Goal: Task Accomplishment & Management: Manage account settings

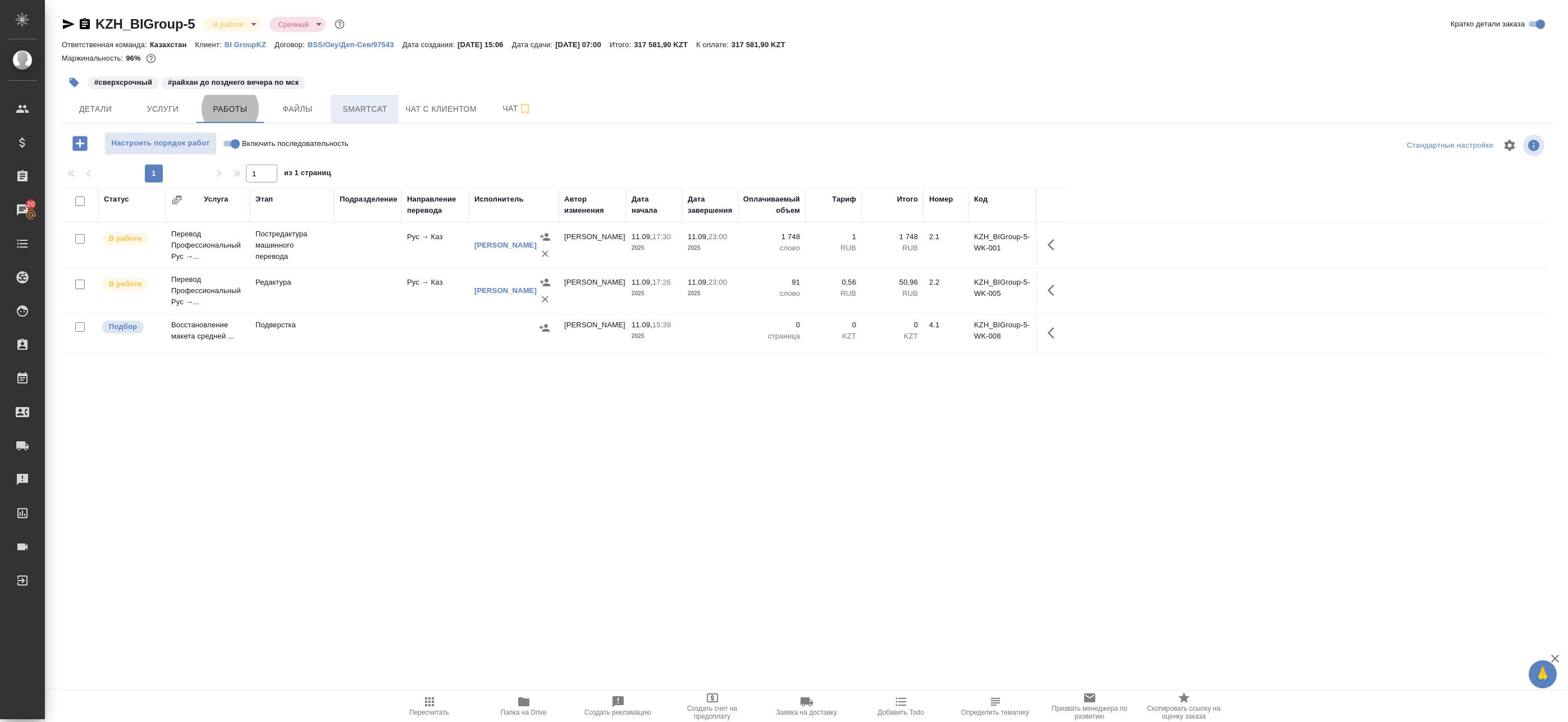
click at [378, 104] on span "Smartcat" at bounding box center [365, 109] width 54 height 14
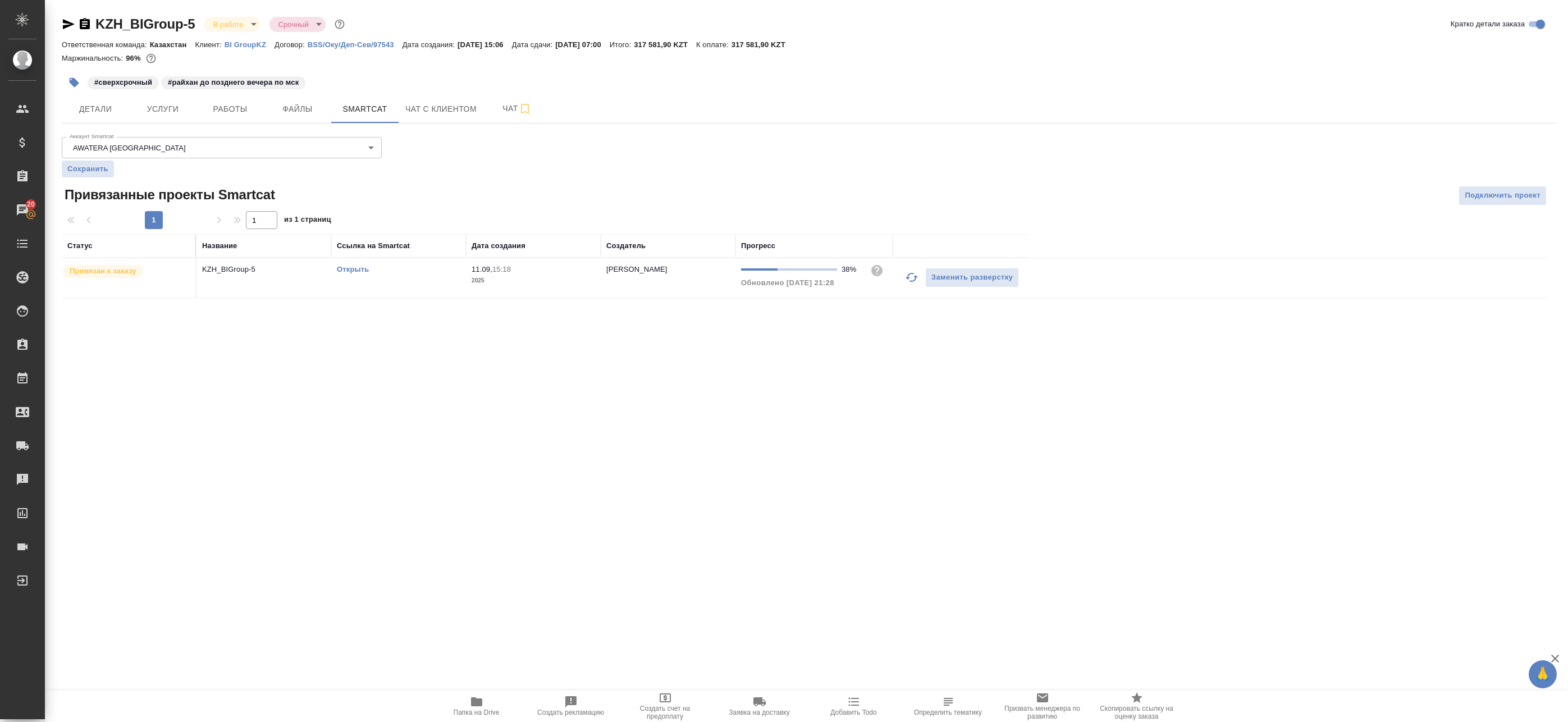
click at [360, 266] on link "Открыть" at bounding box center [353, 269] width 32 height 9
click at [213, 107] on span "Работы" at bounding box center [230, 109] width 54 height 14
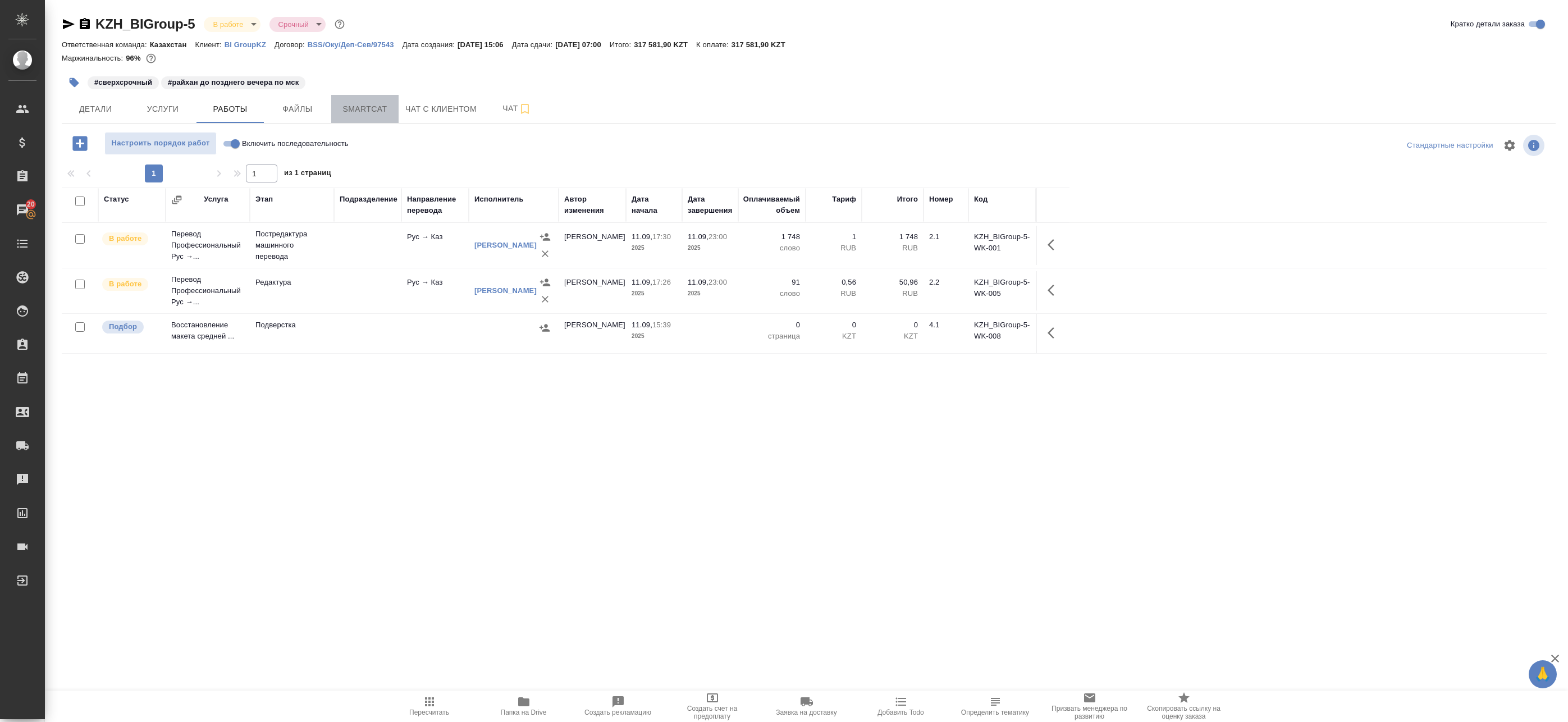
click at [368, 102] on span "Smartcat" at bounding box center [365, 109] width 54 height 14
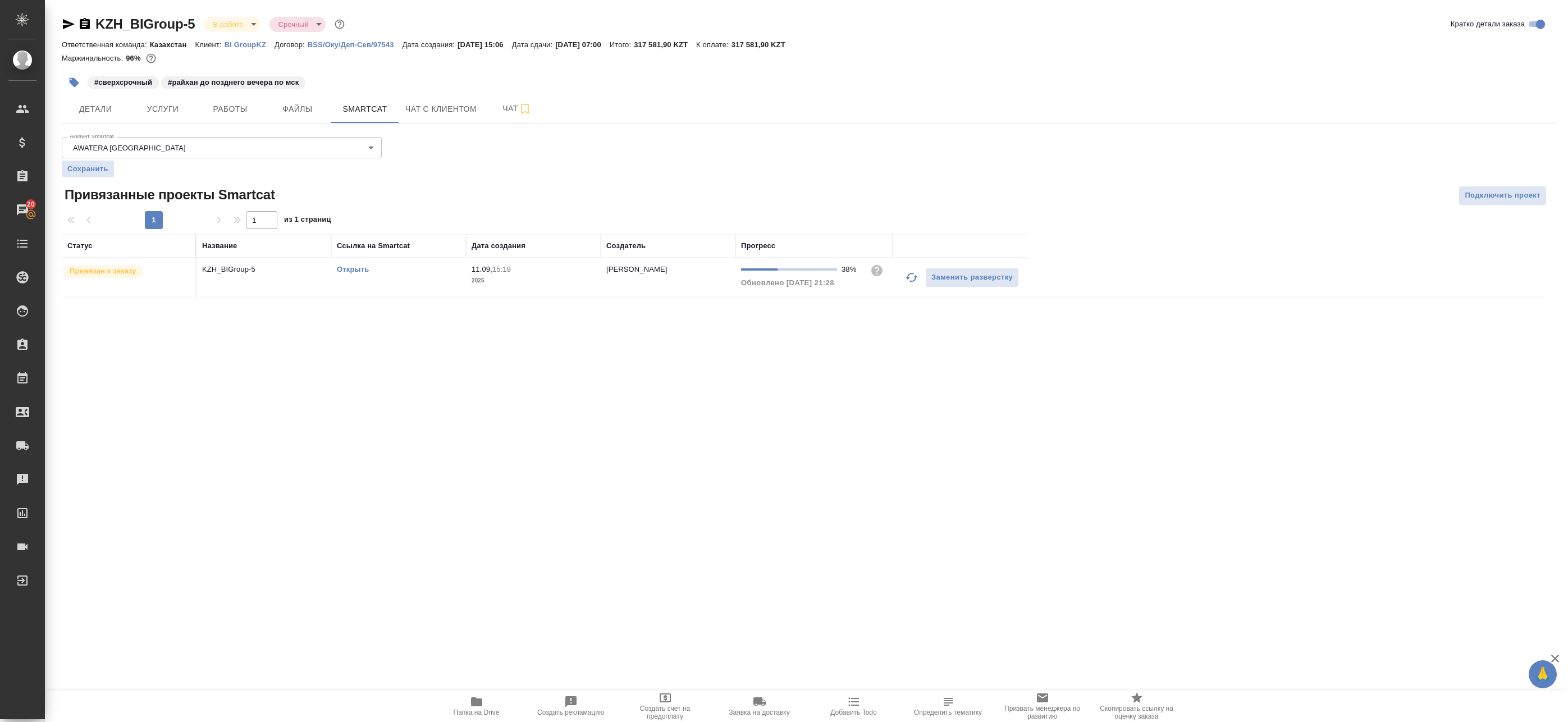
click at [355, 269] on link "Открыть" at bounding box center [353, 269] width 32 height 9
click at [211, 111] on span "Работы" at bounding box center [230, 109] width 54 height 14
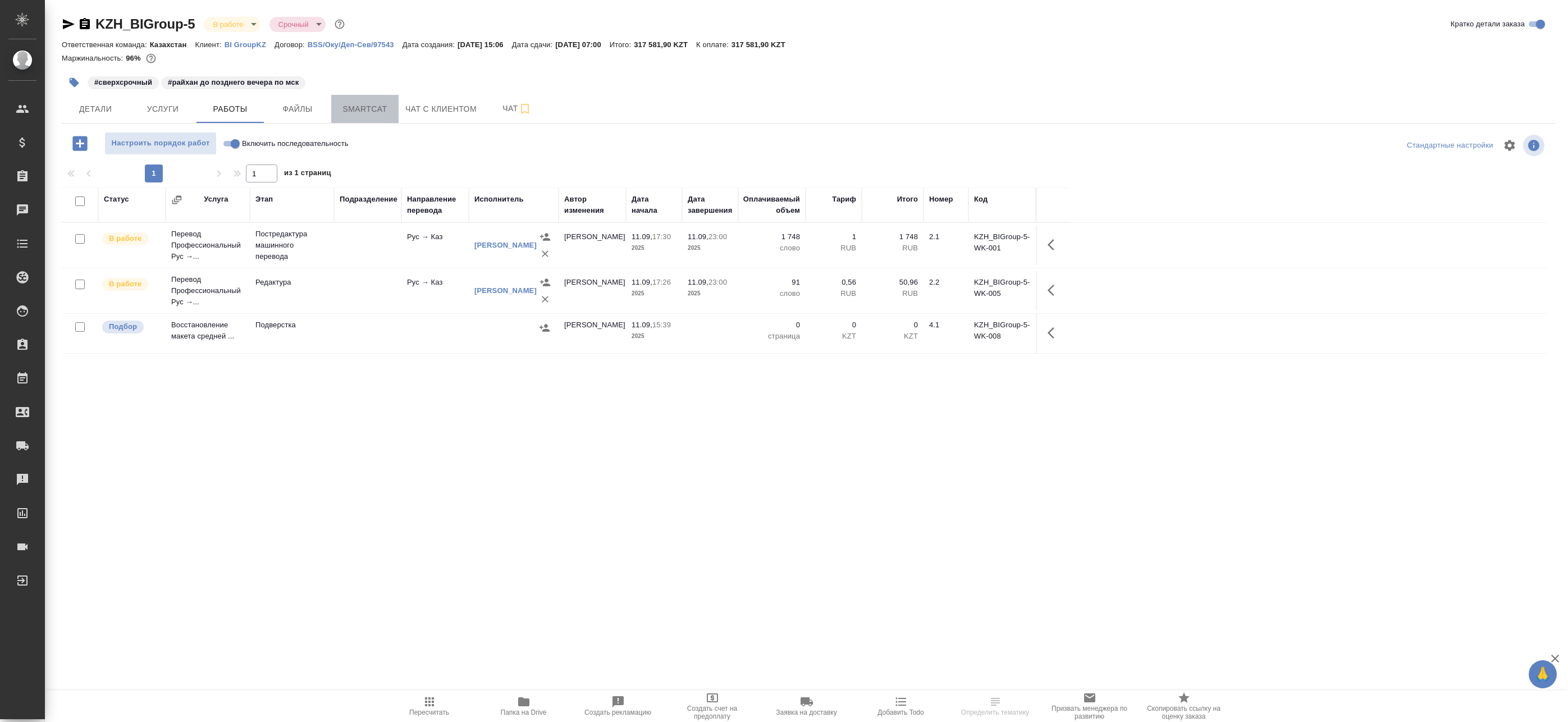
click at [373, 115] on span "Smartcat" at bounding box center [365, 109] width 54 height 14
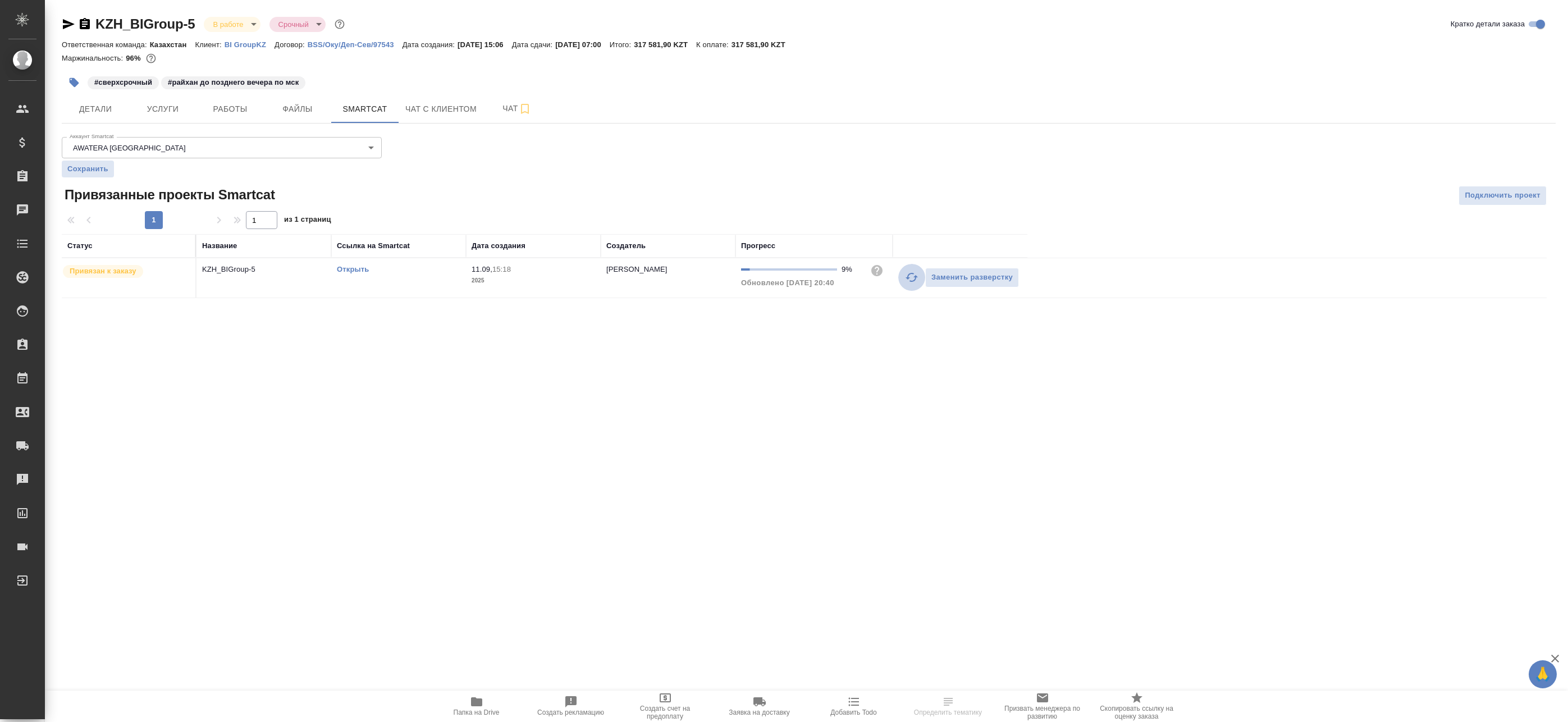
click at [915, 278] on icon "button" at bounding box center [912, 277] width 14 height 14
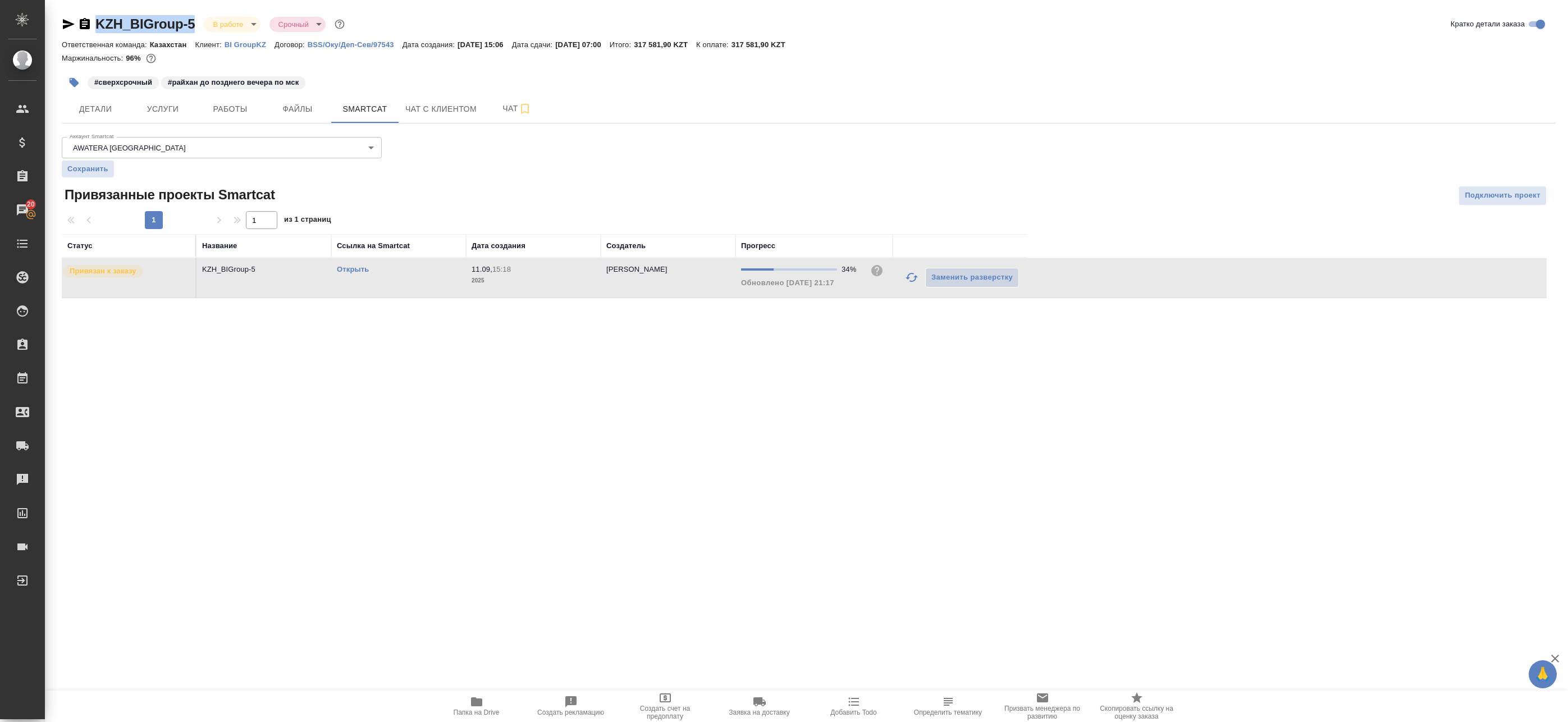
drag, startPoint x: 94, startPoint y: 12, endPoint x: 197, endPoint y: 22, distance: 103.5
click at [197, 22] on div "KZH_BIGroup-5 В работе inProgress Срочный urgent Кратко детали заказа Ответстве…" at bounding box center [808, 163] width 1506 height 327
click at [914, 282] on icon "button" at bounding box center [912, 277] width 14 height 14
click at [258, 109] on button "Работы" at bounding box center [230, 108] width 67 height 28
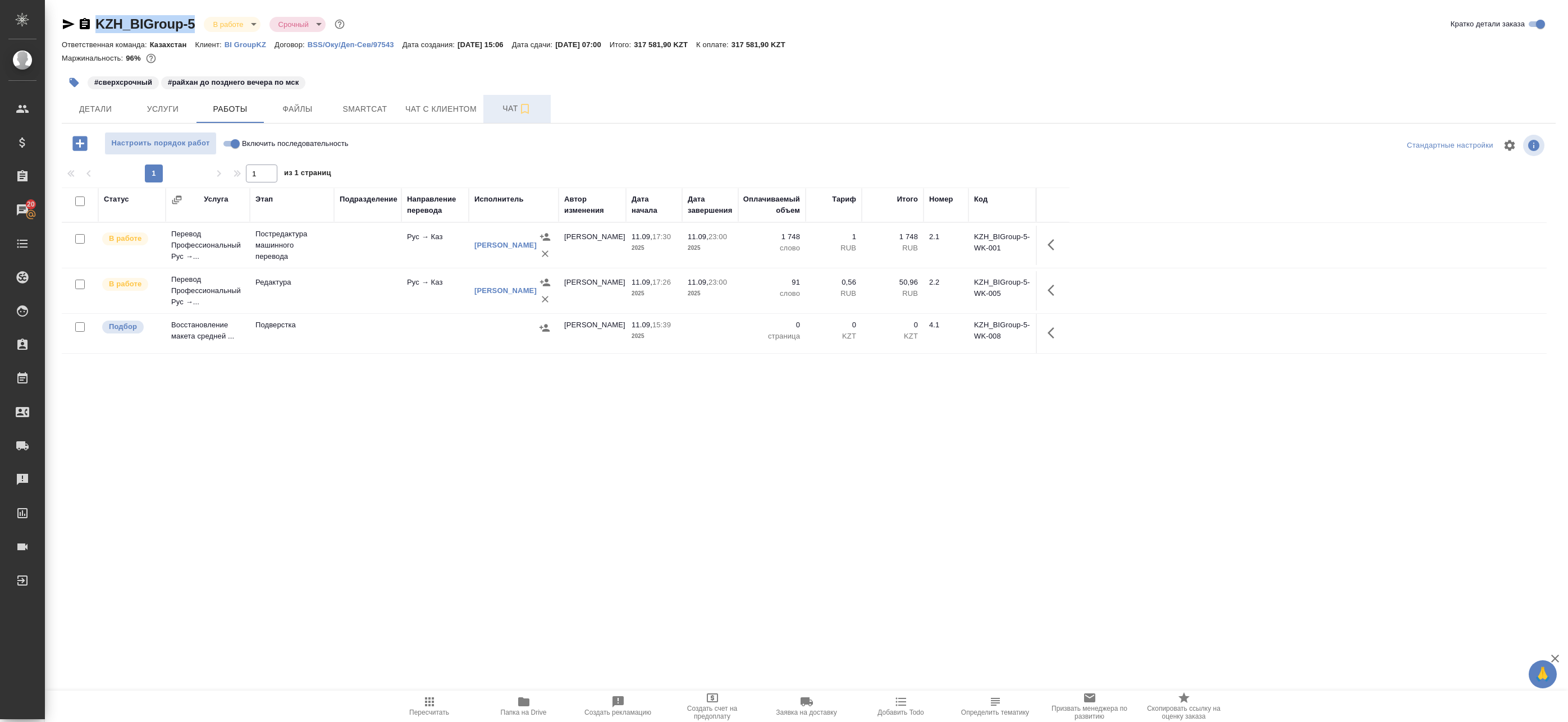
click at [513, 97] on button "Чат" at bounding box center [517, 108] width 67 height 28
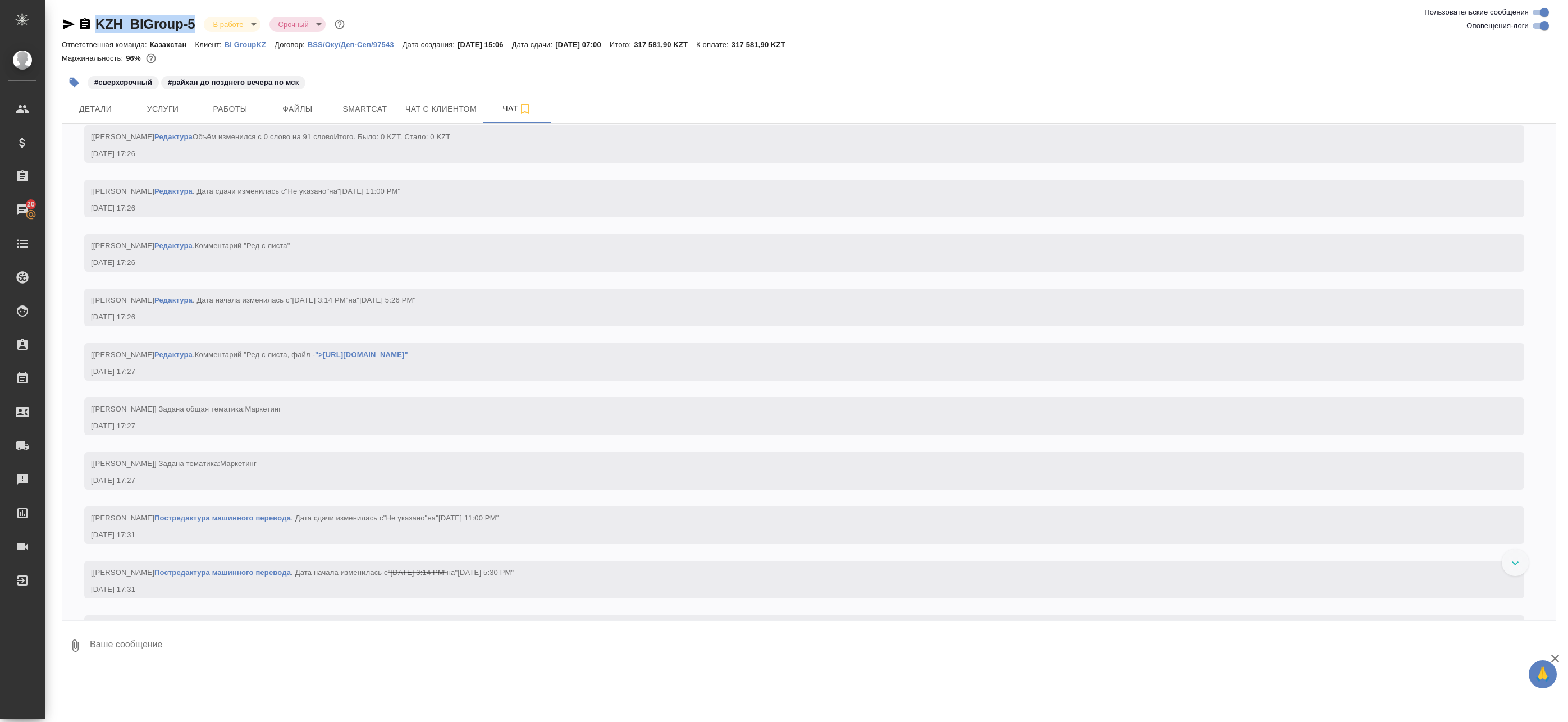
scroll to position [2180, 0]
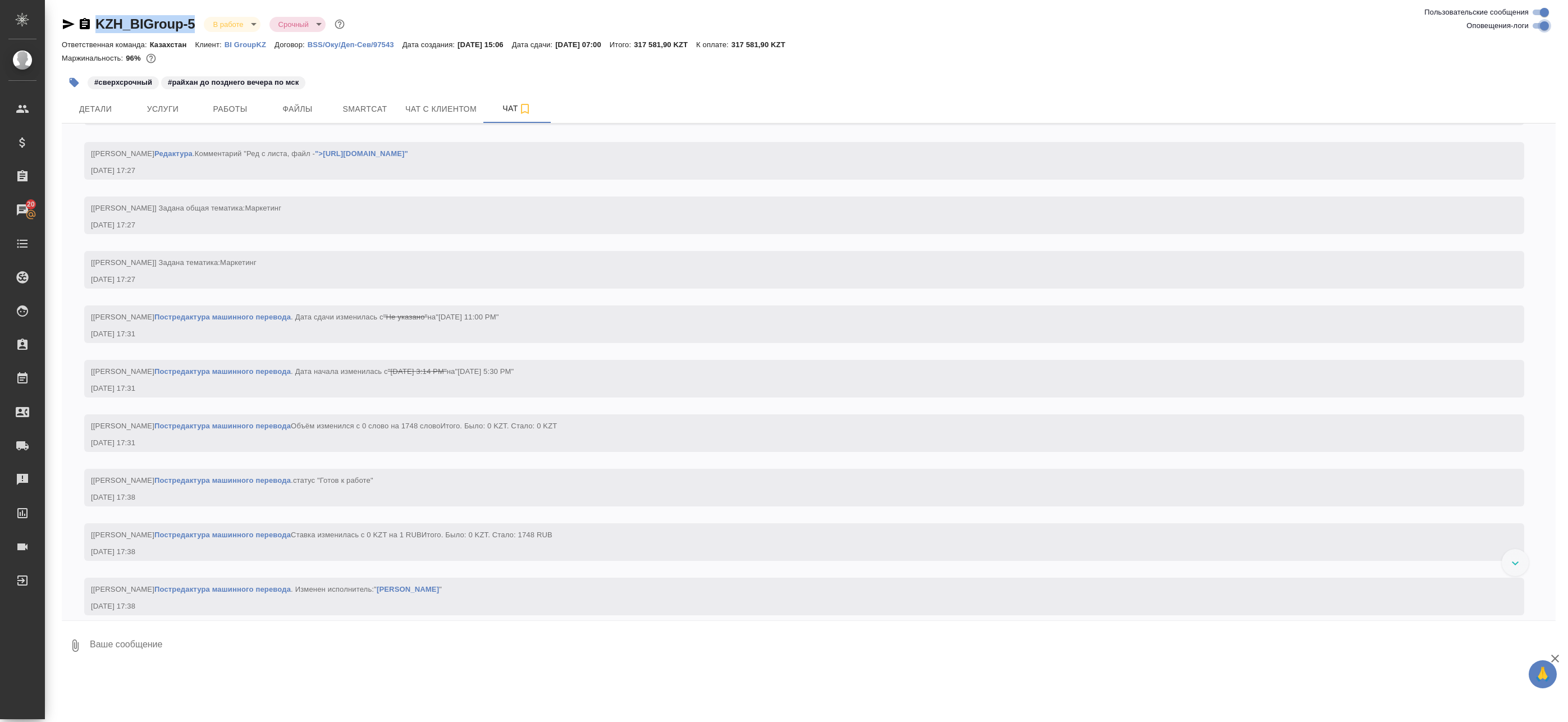
click at [1543, 27] on input "Оповещения-логи" at bounding box center [1544, 26] width 40 height 14
checkbox input "false"
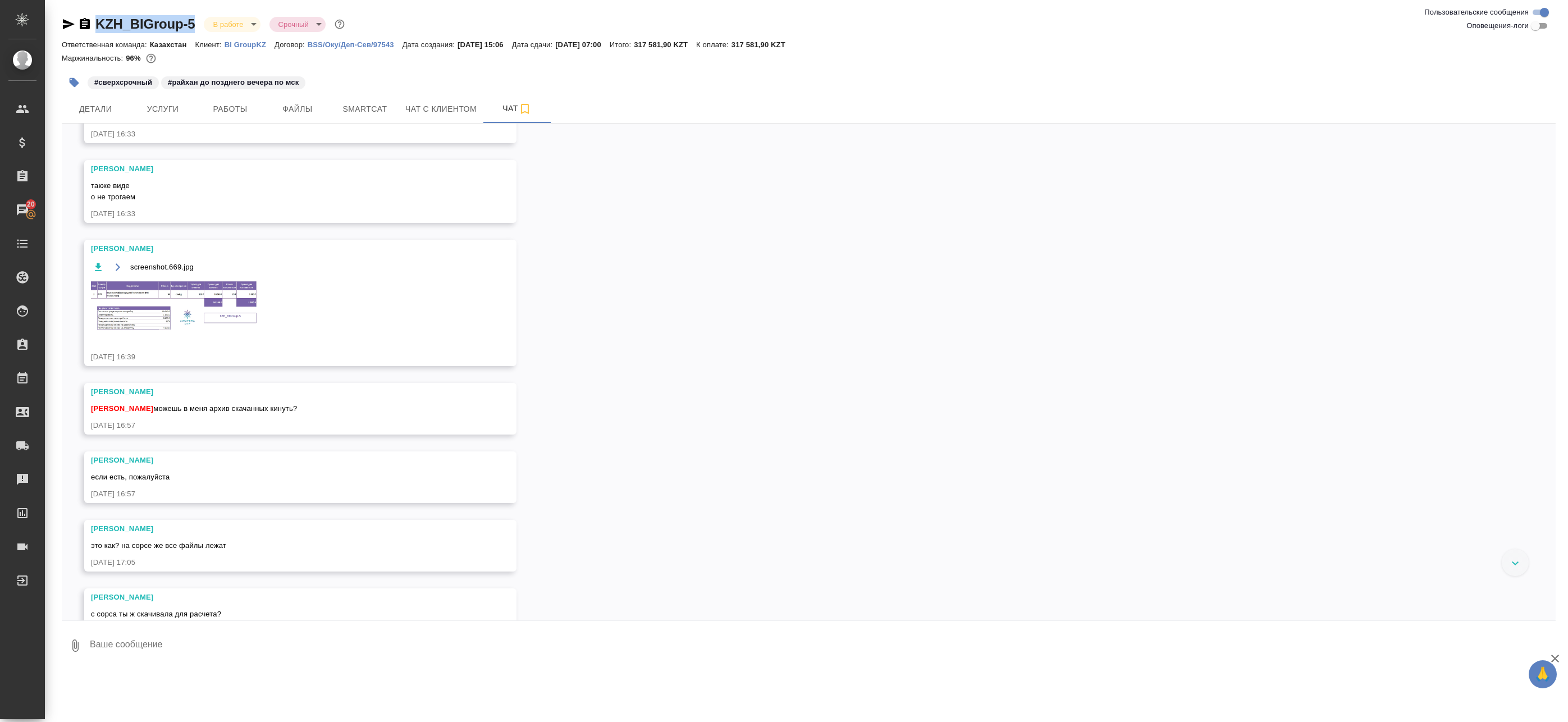
scroll to position [674, 0]
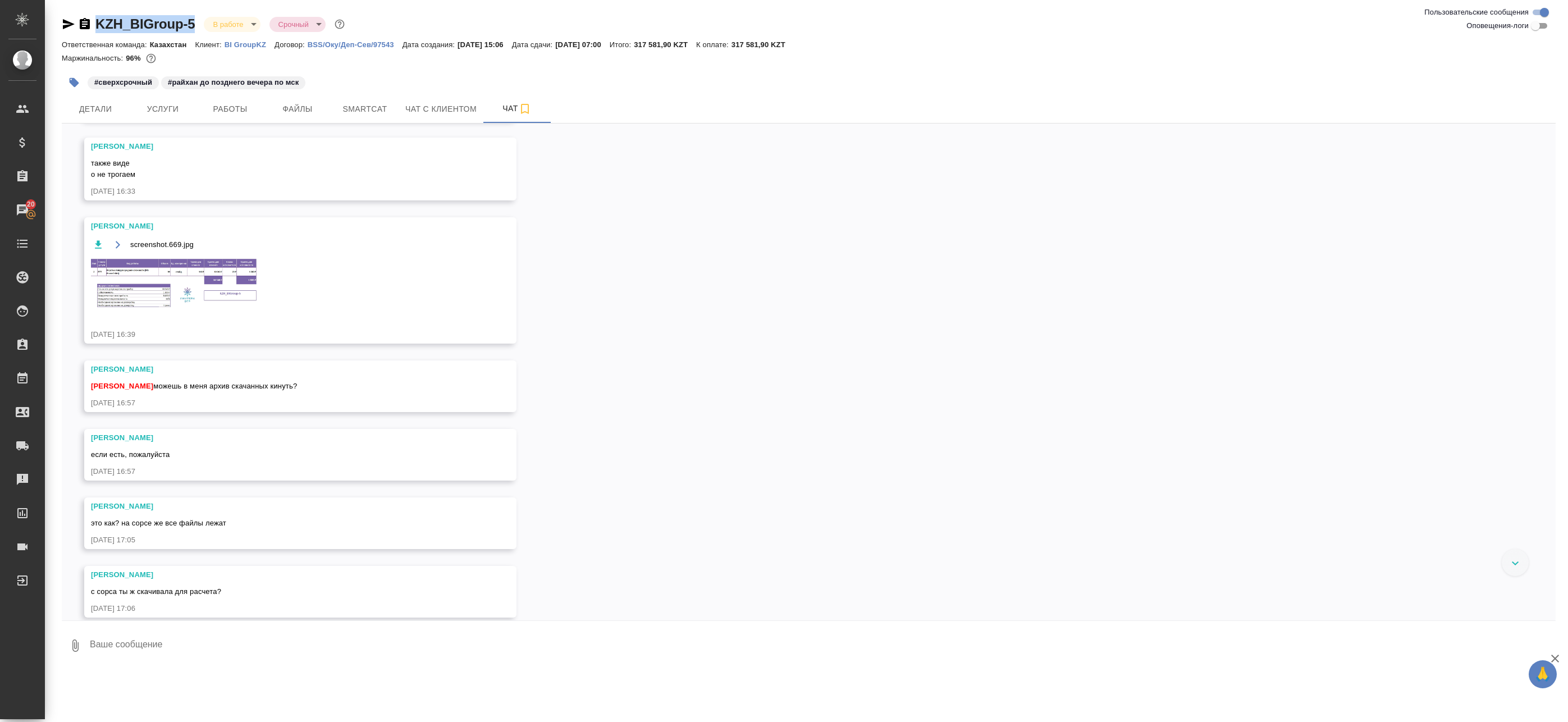
click at [202, 283] on img at bounding box center [175, 283] width 169 height 52
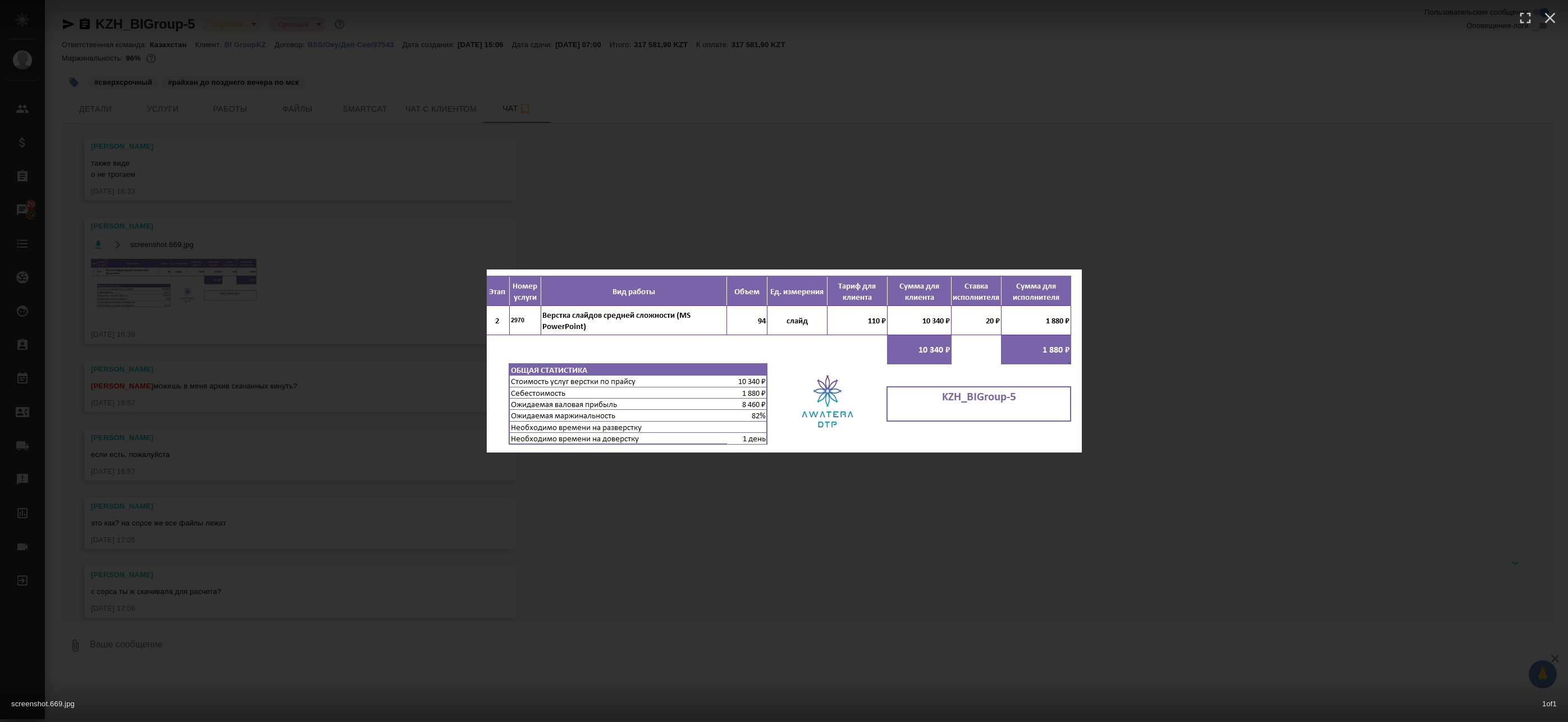
click at [661, 240] on div "screenshot.669.jpg 1 of 1" at bounding box center [784, 361] width 1568 height 722
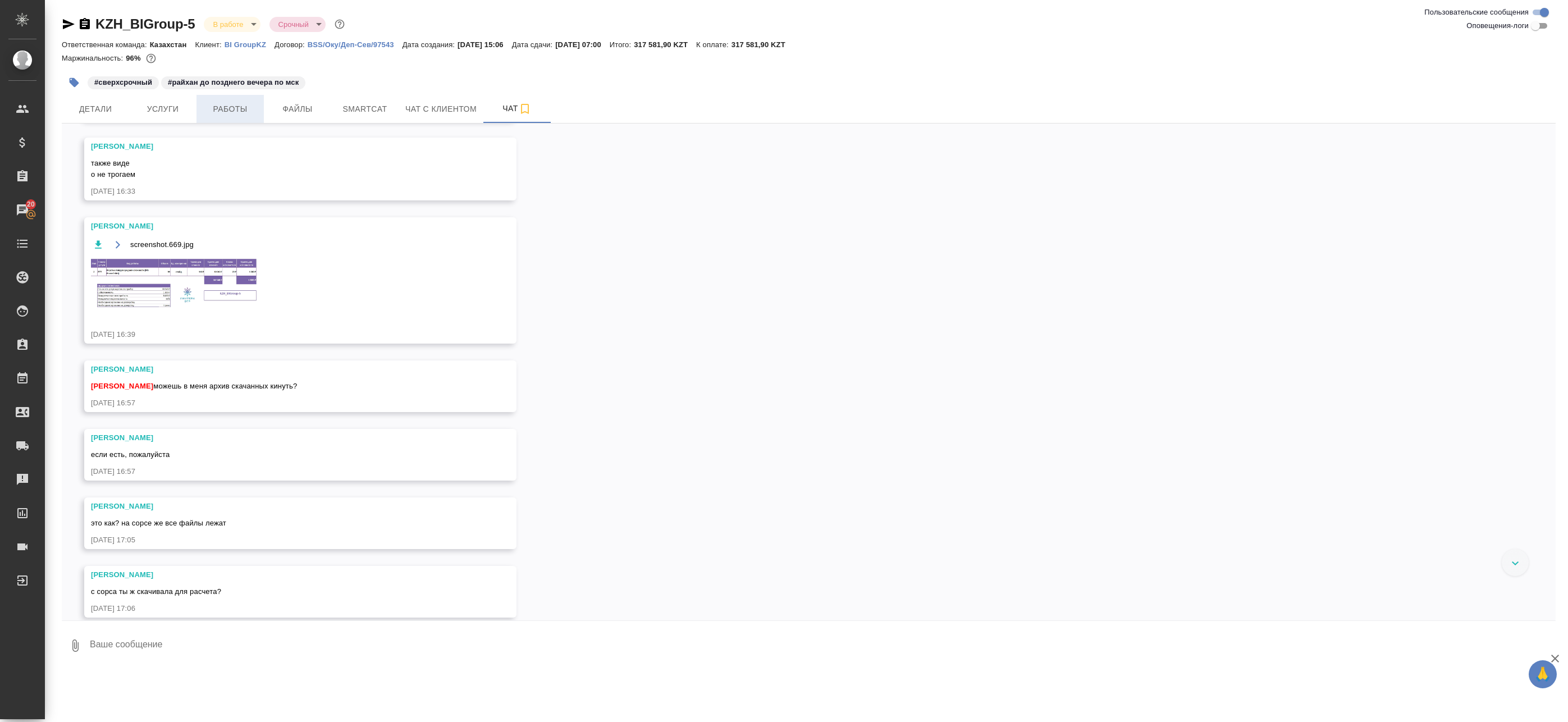
click at [221, 114] on span "Работы" at bounding box center [230, 109] width 54 height 14
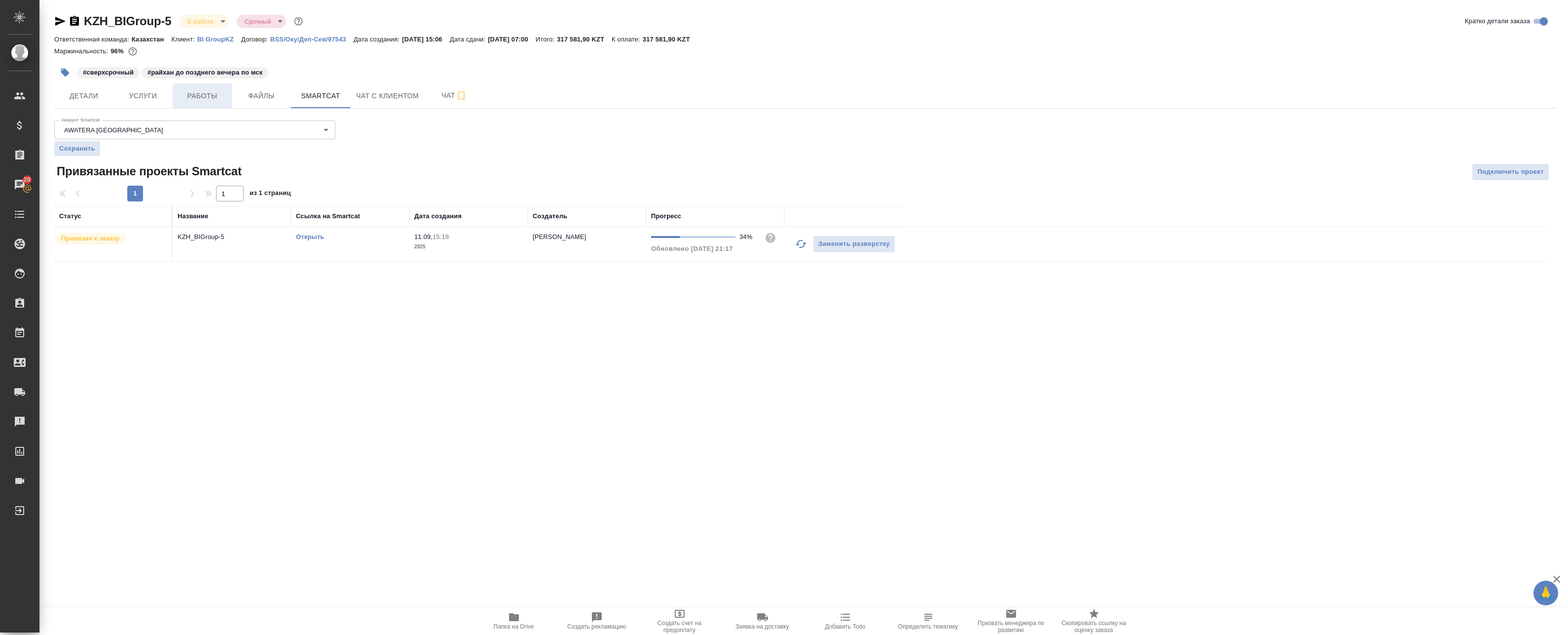
click at [205, 92] on span "Работы" at bounding box center [202, 96] width 47 height 13
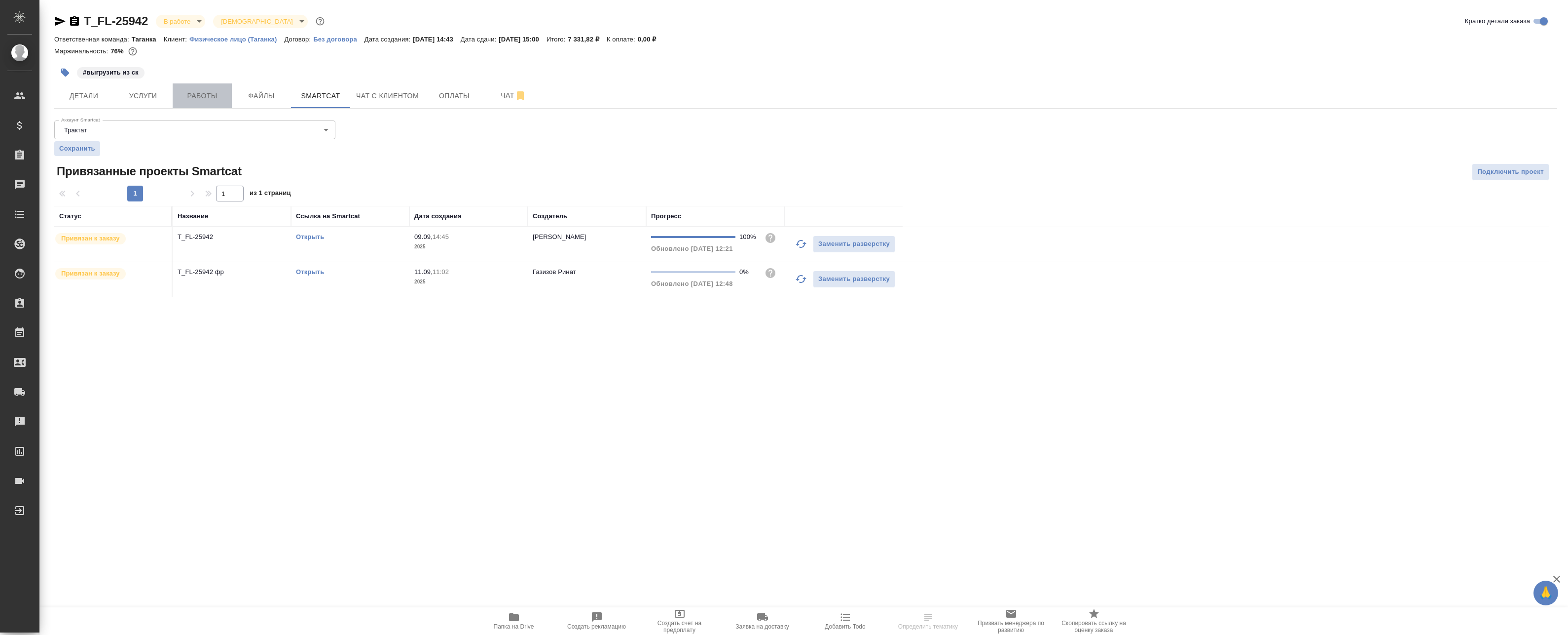
click at [187, 88] on button "Работы" at bounding box center [202, 95] width 59 height 25
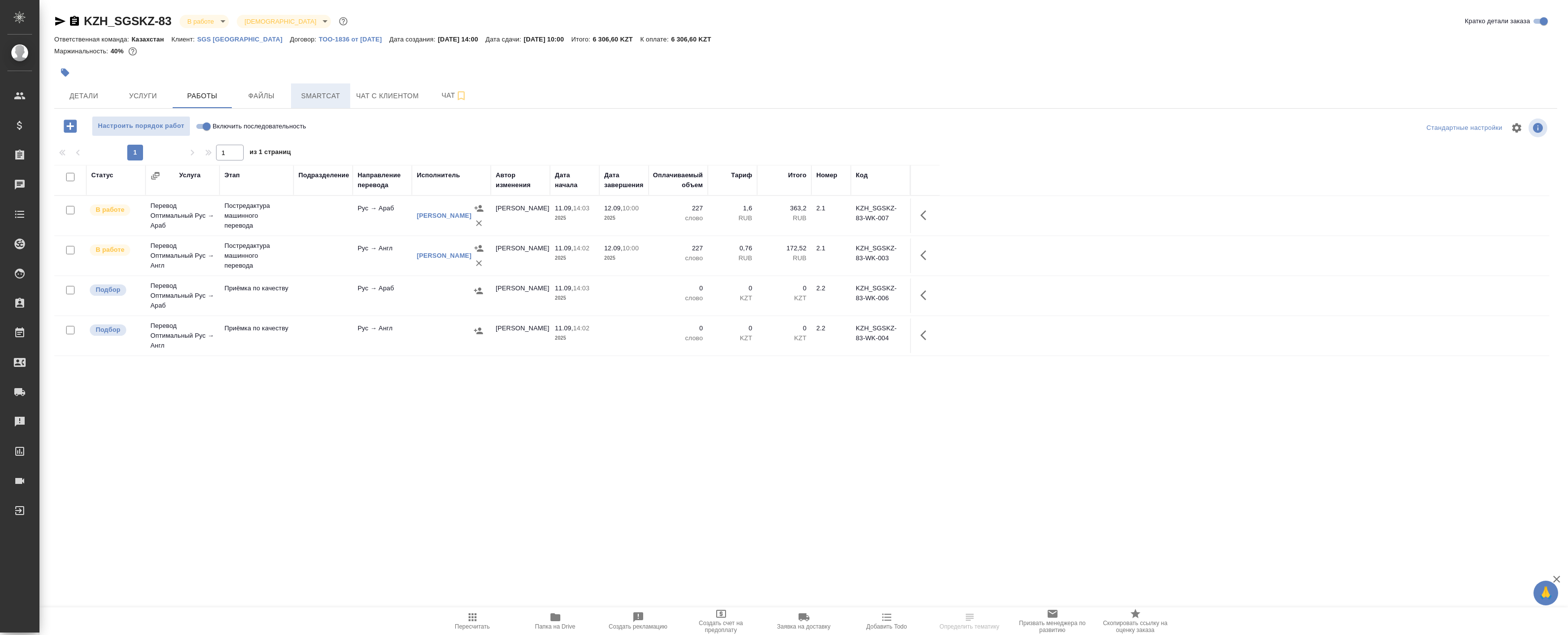
click at [329, 95] on span "Smartcat" at bounding box center [320, 96] width 47 height 13
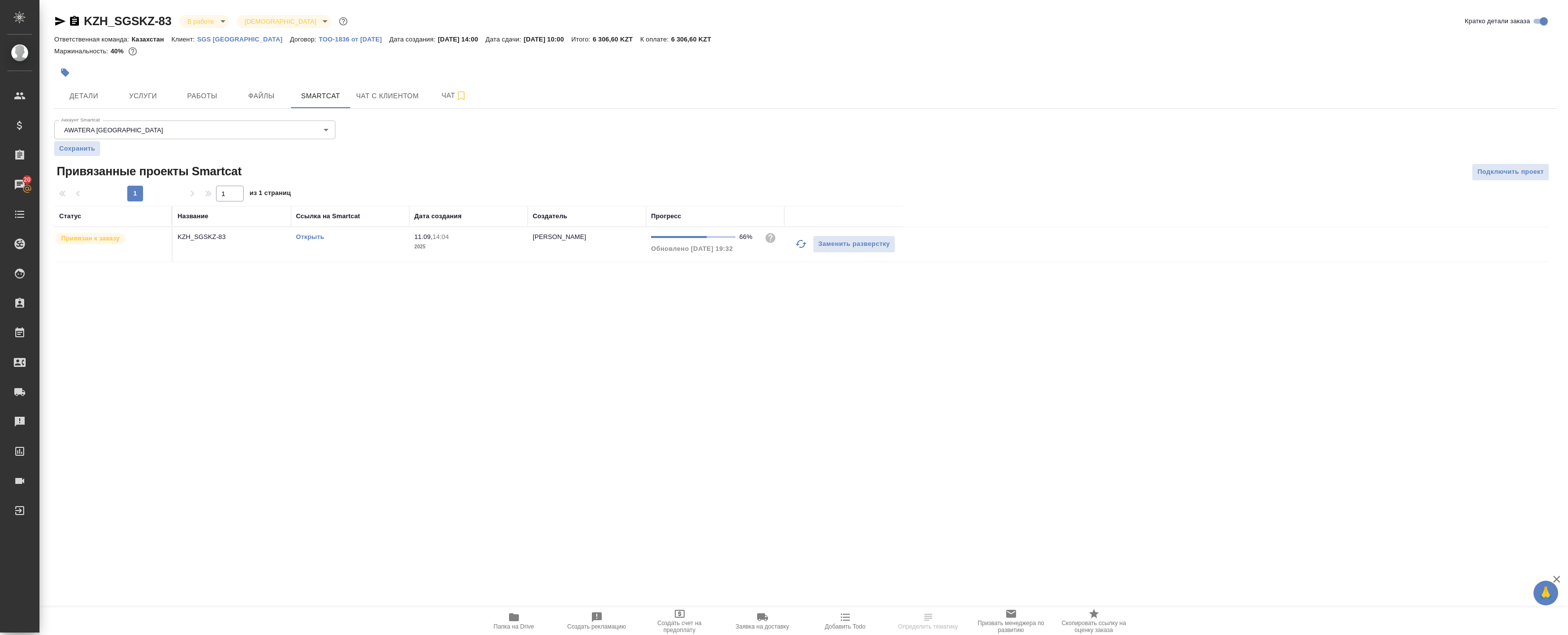
click at [800, 246] on icon "button" at bounding box center [801, 244] width 12 height 12
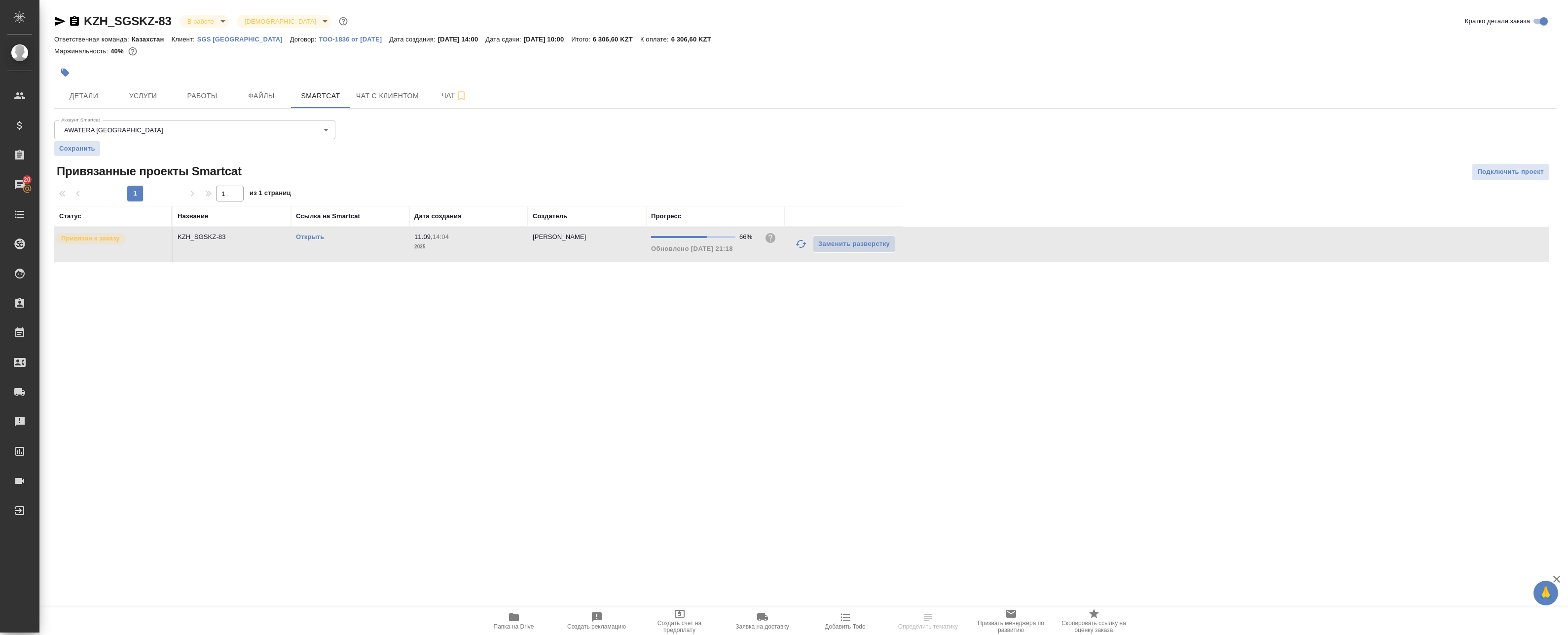
click at [312, 237] on link "Открыть" at bounding box center [310, 237] width 28 height 8
click at [216, 92] on span "Работы" at bounding box center [202, 96] width 47 height 13
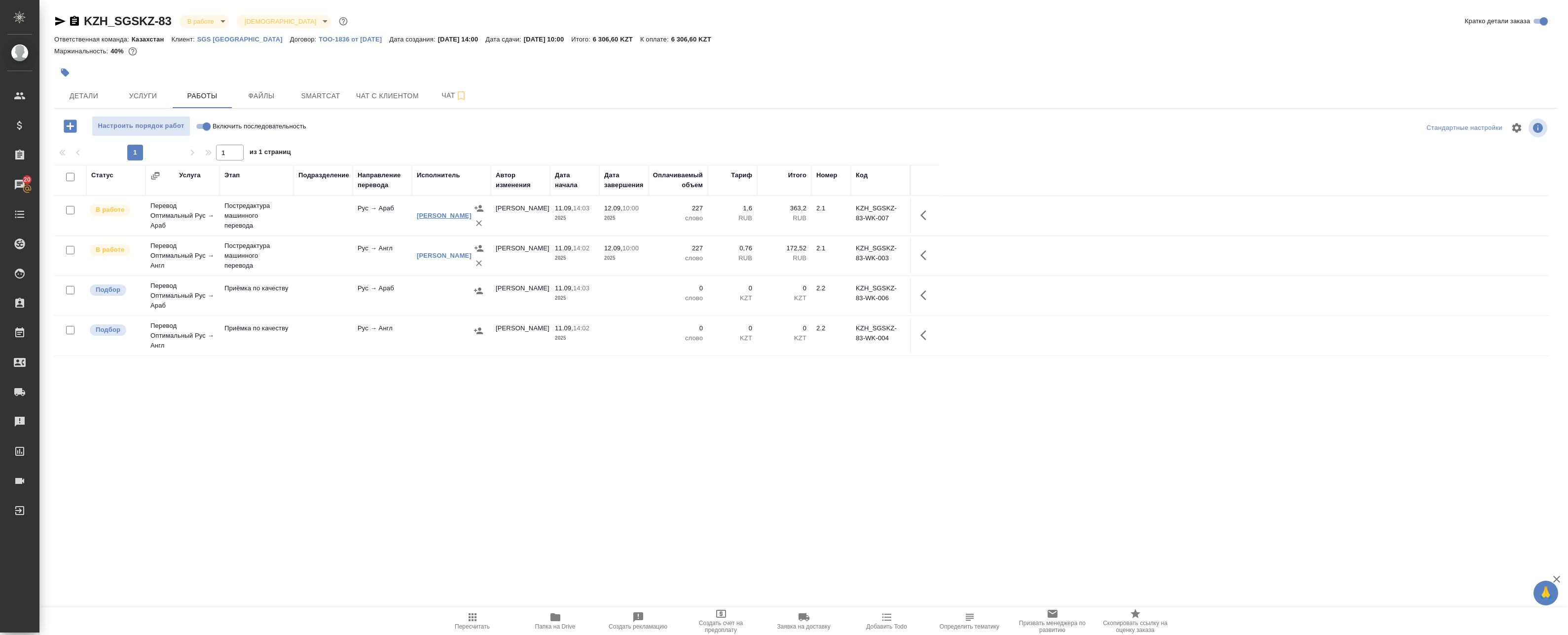
click at [440, 218] on link "Умран Сара" at bounding box center [444, 216] width 55 height 8
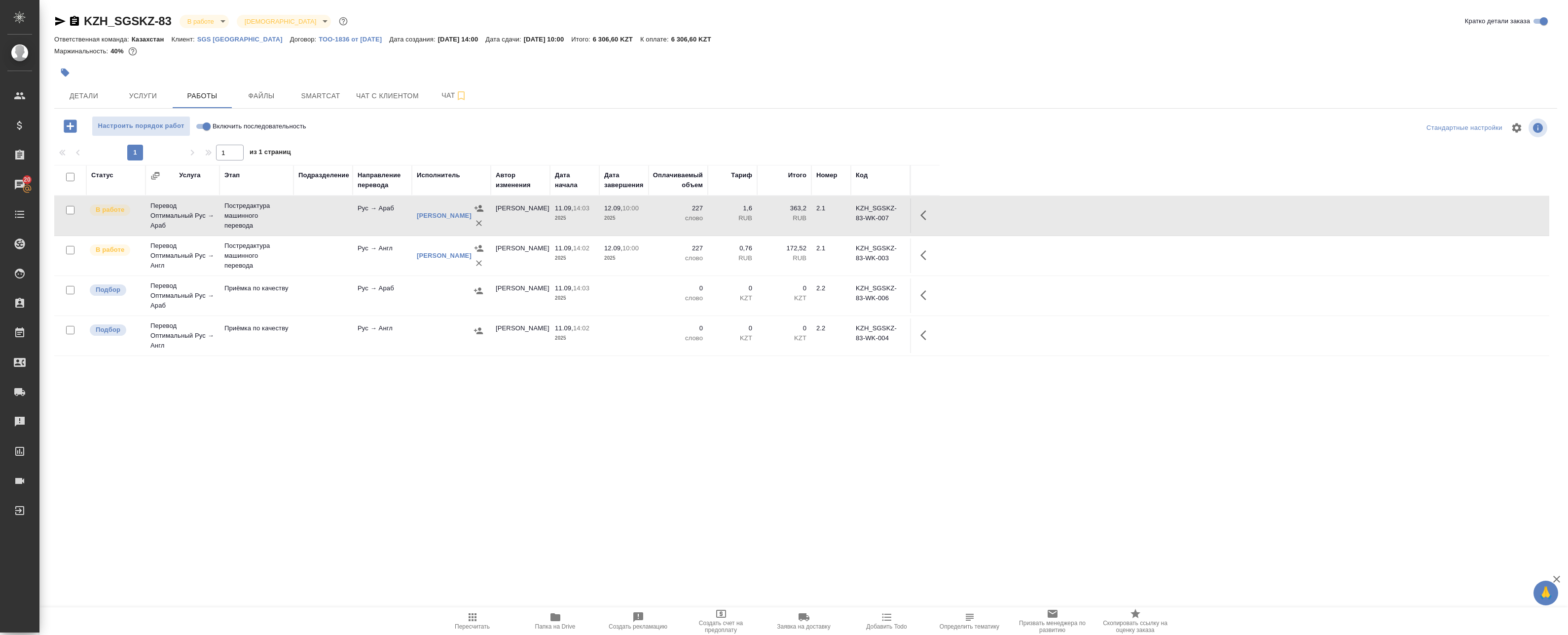
click at [74, 20] on icon "button" at bounding box center [74, 21] width 12 height 12
click at [306, 91] on span "Smartcat" at bounding box center [320, 96] width 47 height 13
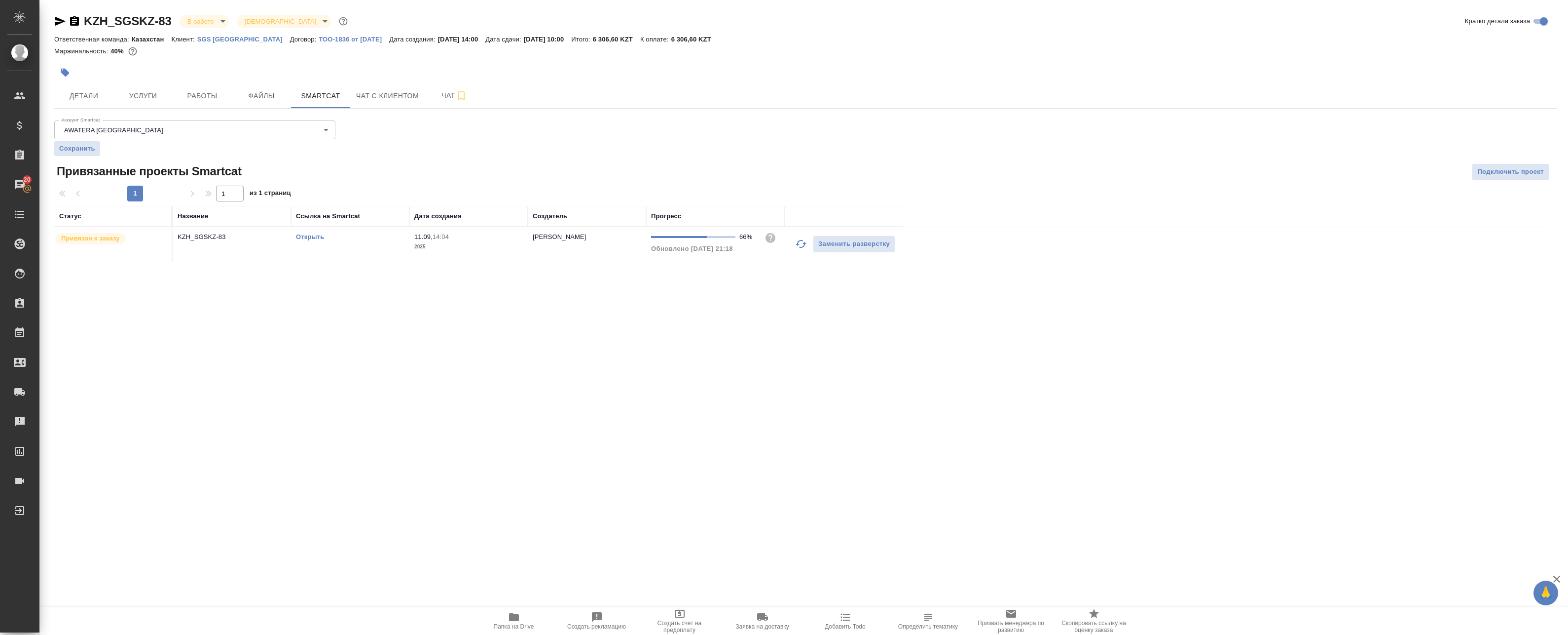
click at [798, 246] on icon "button" at bounding box center [801, 244] width 12 height 12
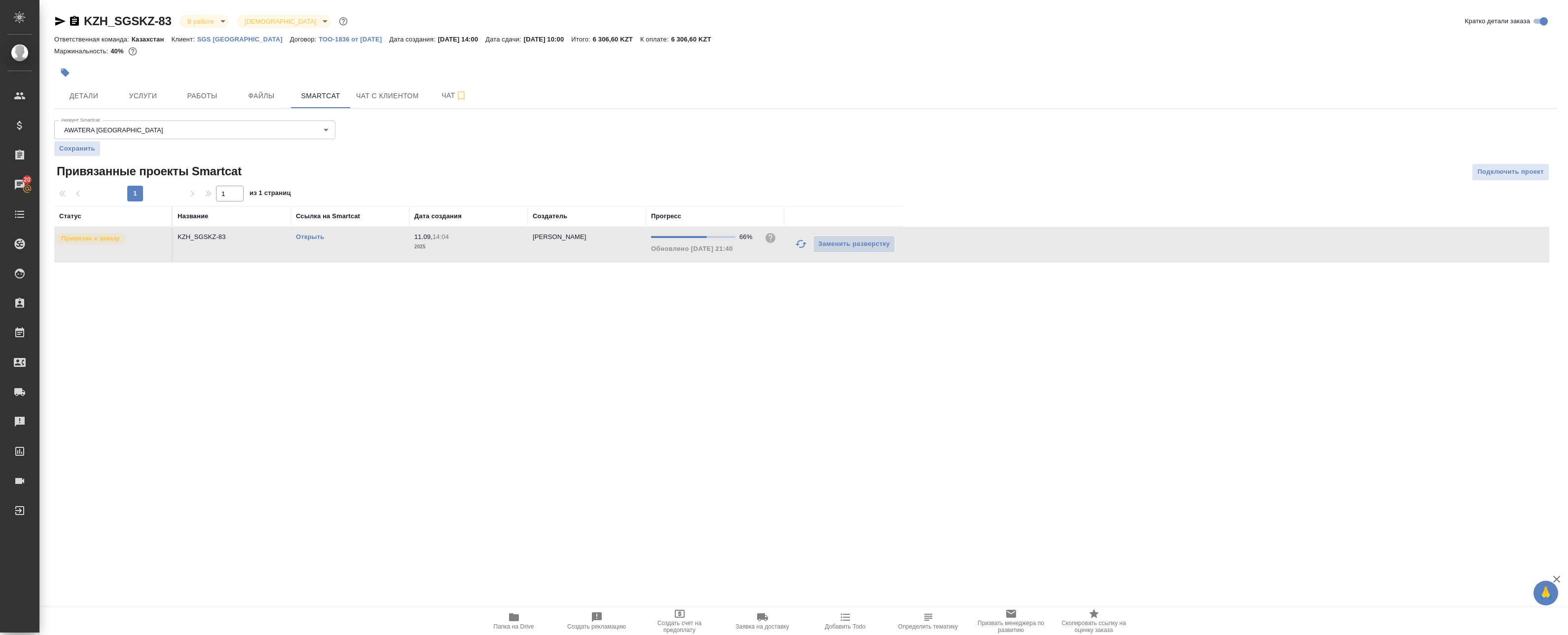
click at [315, 237] on link "Открыть" at bounding box center [310, 237] width 28 height 8
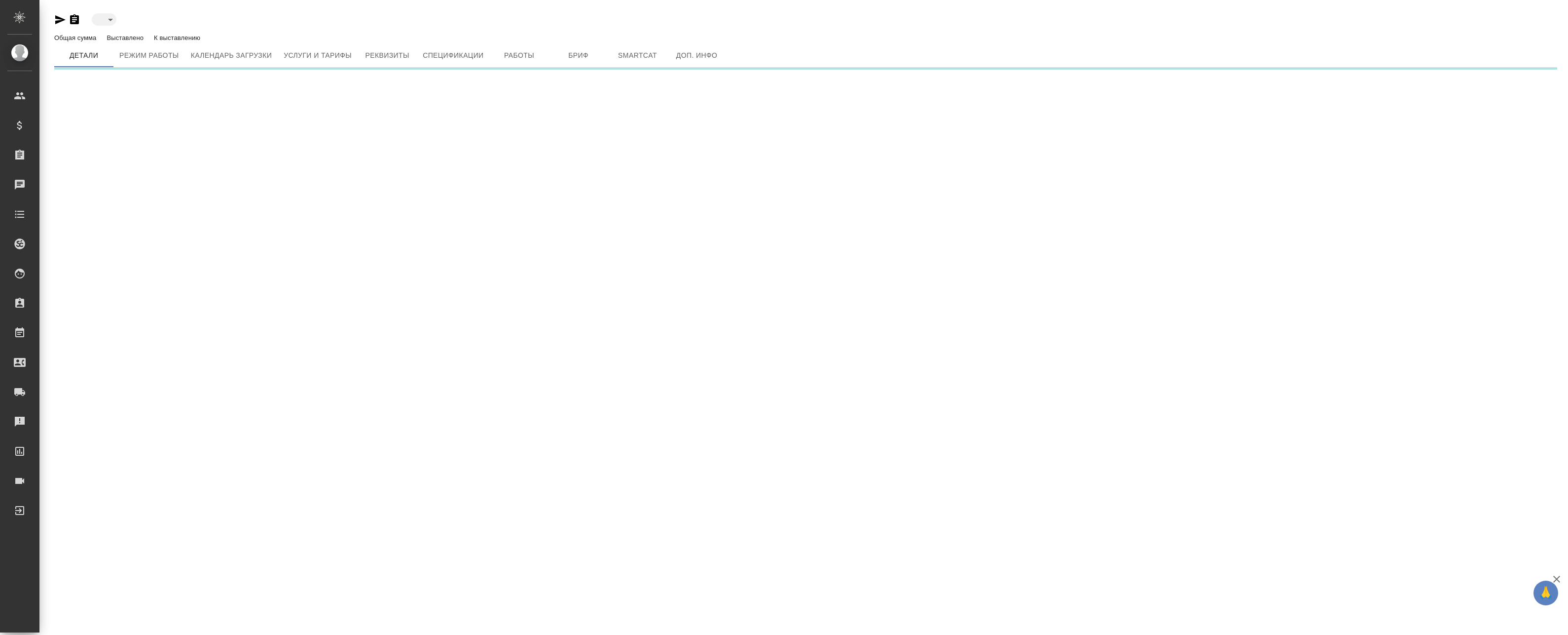
type input "active"
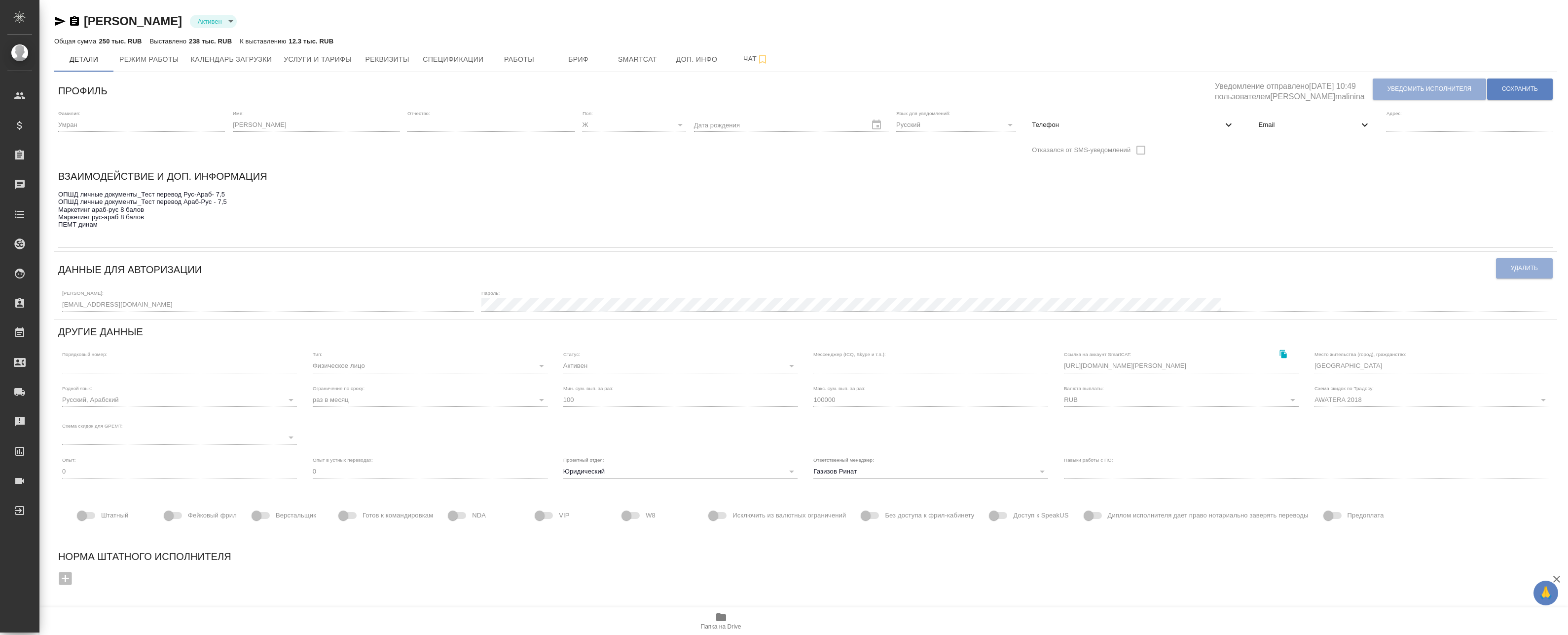
click at [1288, 122] on span "Email" at bounding box center [1308, 125] width 100 height 10
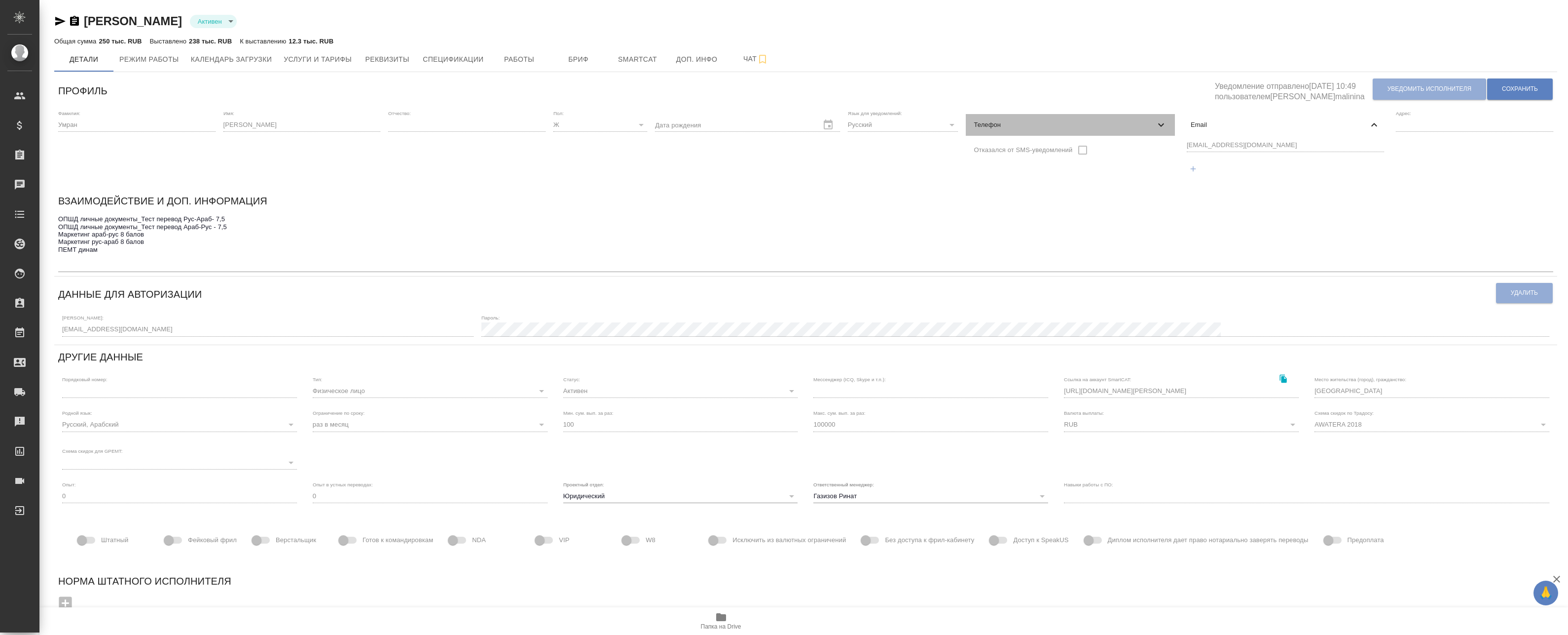
click at [1011, 129] on span "Телефон" at bounding box center [1065, 125] width 182 height 10
select select "EG"
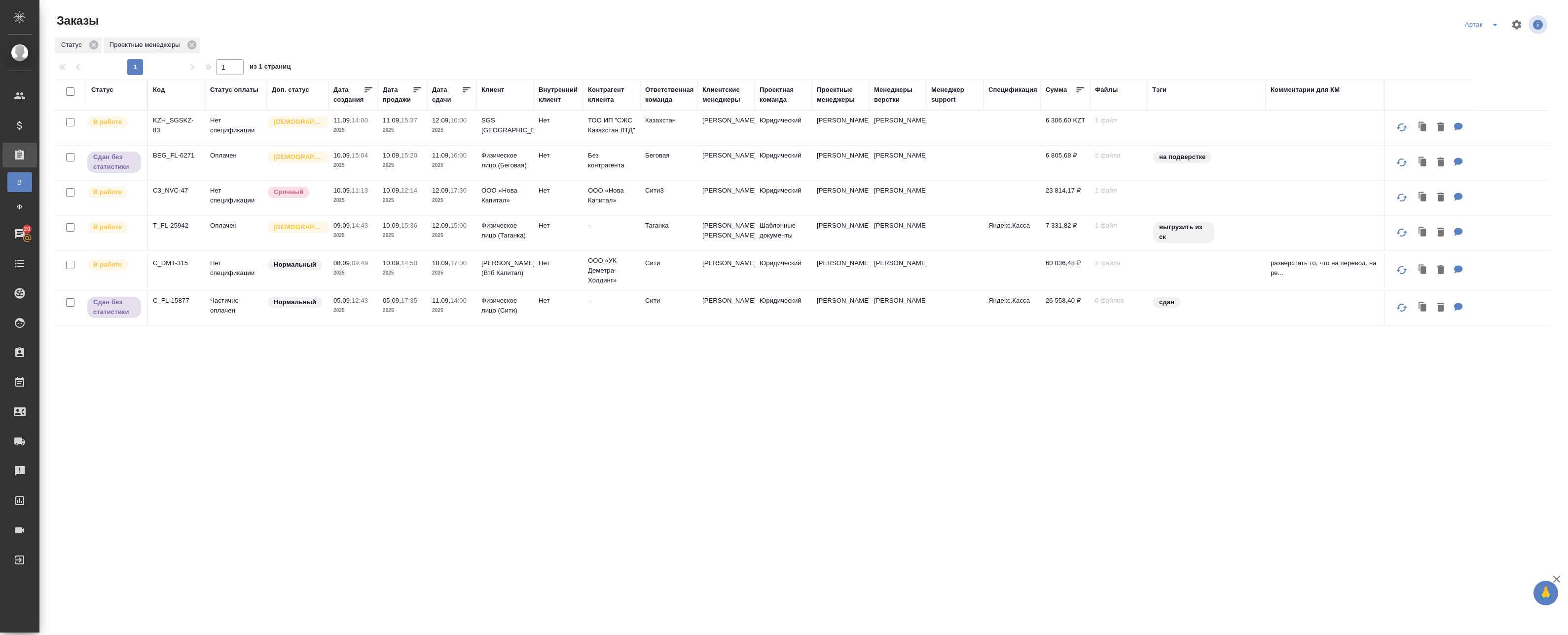
click at [228, 166] on td "Оплачен" at bounding box center [236, 163] width 62 height 35
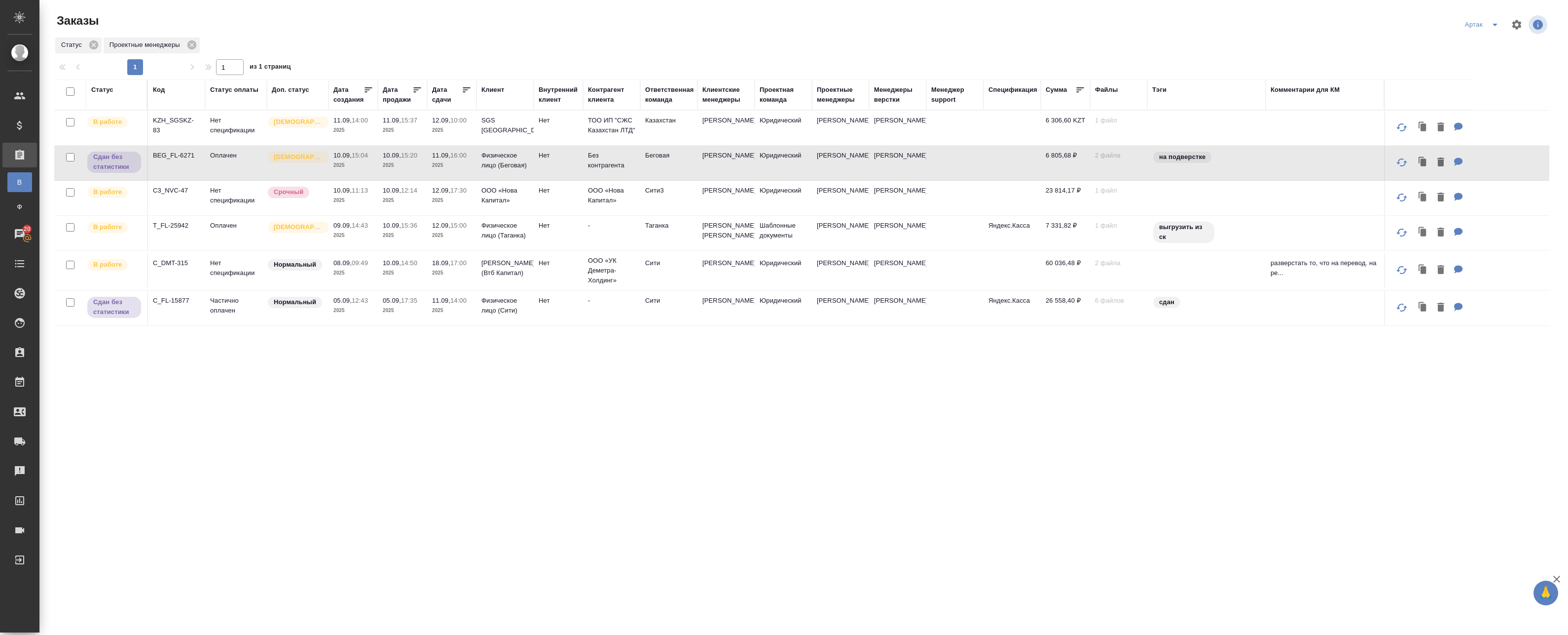
click at [228, 166] on td "Оплачен" at bounding box center [236, 163] width 62 height 35
click at [369, 316] on p "2025" at bounding box center [353, 311] width 40 height 10
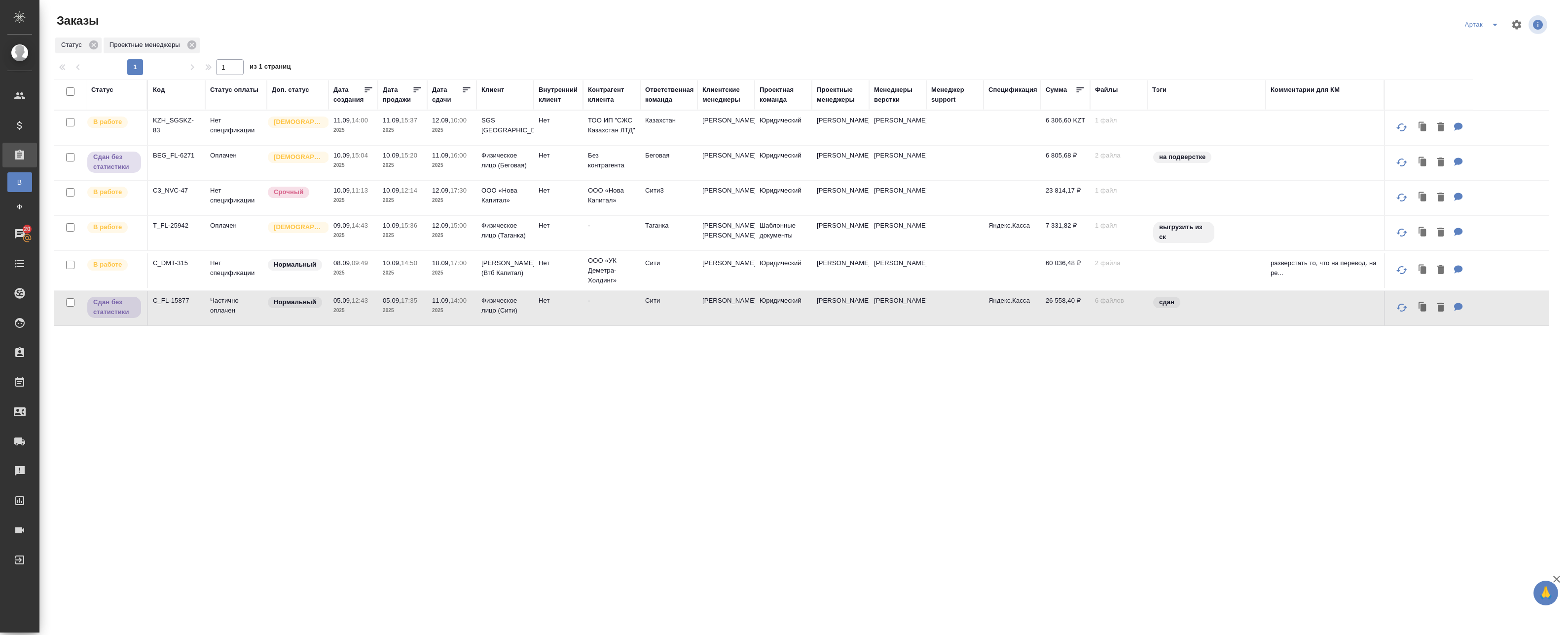
click at [369, 316] on p "2025" at bounding box center [353, 311] width 40 height 10
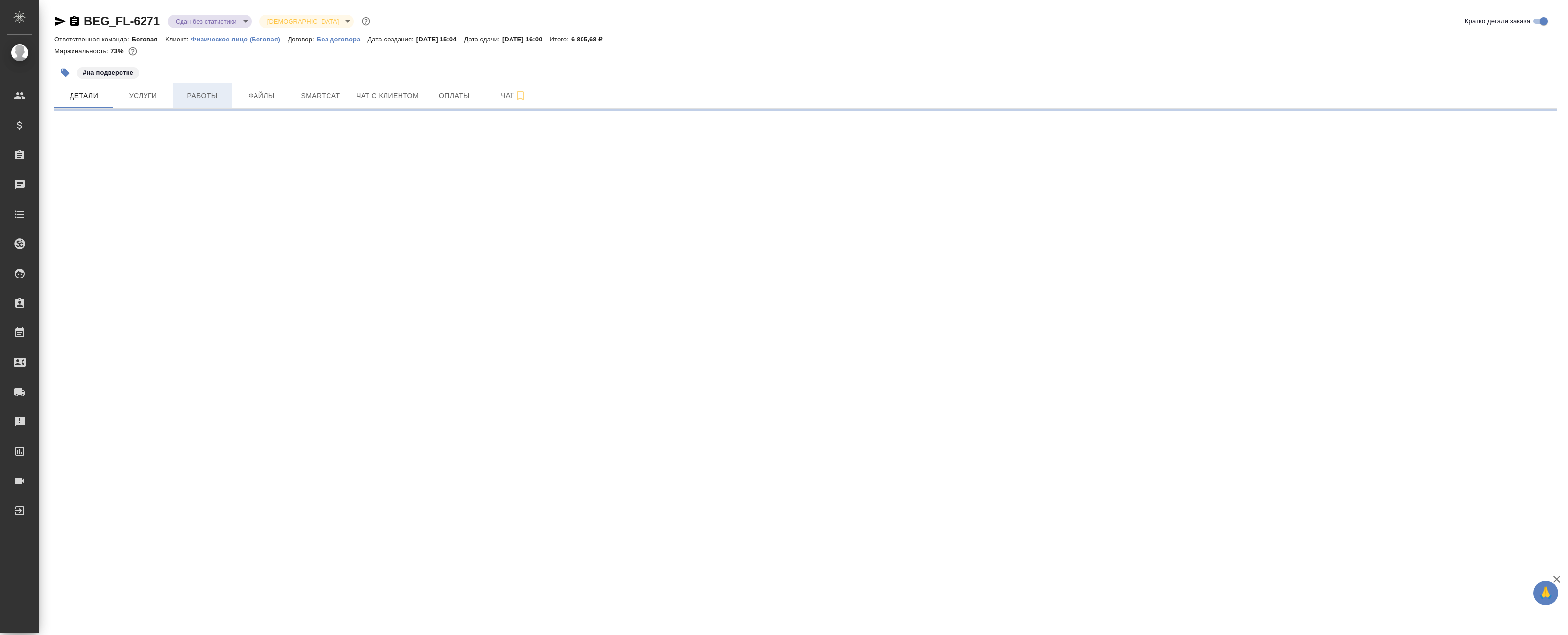
click at [216, 93] on span "Работы" at bounding box center [202, 96] width 47 height 13
click at [202, 88] on button "Работы" at bounding box center [202, 95] width 59 height 25
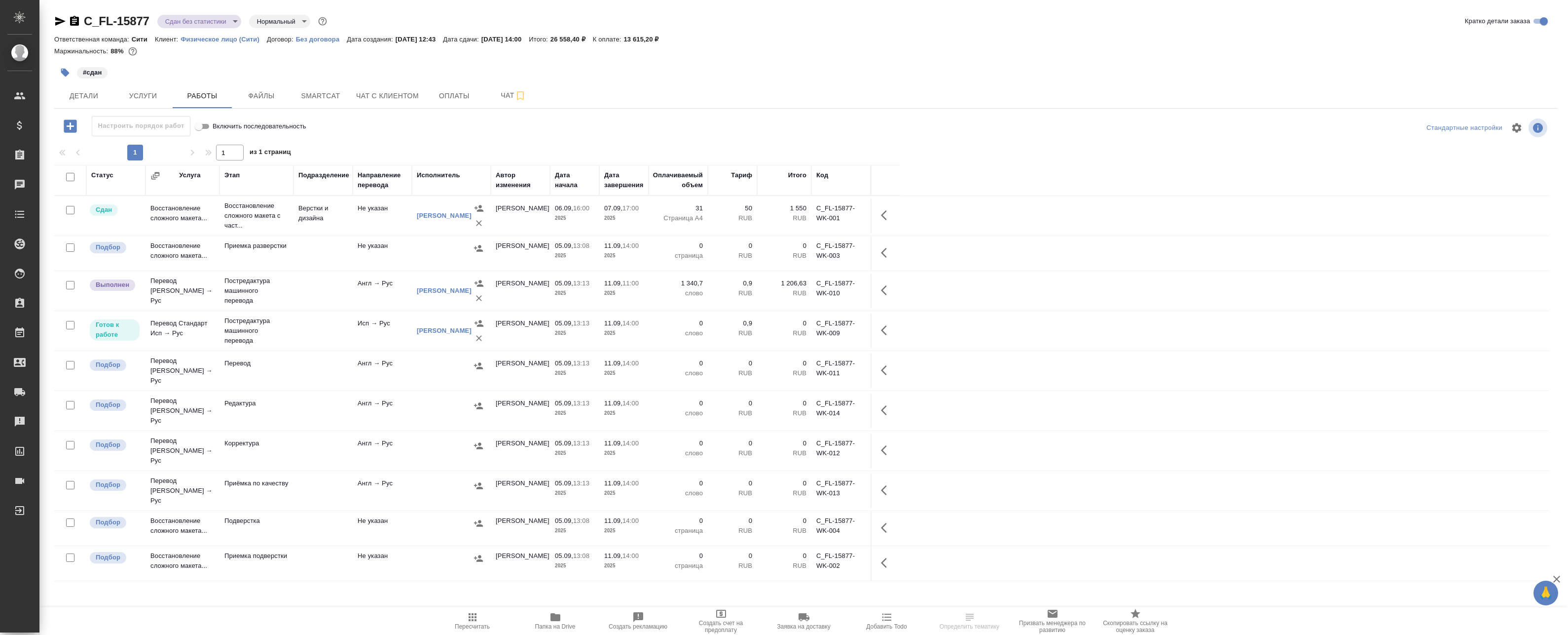
drag, startPoint x: 61, startPoint y: 20, endPoint x: 71, endPoint y: 25, distance: 11.2
click at [61, 20] on icon "button" at bounding box center [60, 21] width 12 height 12
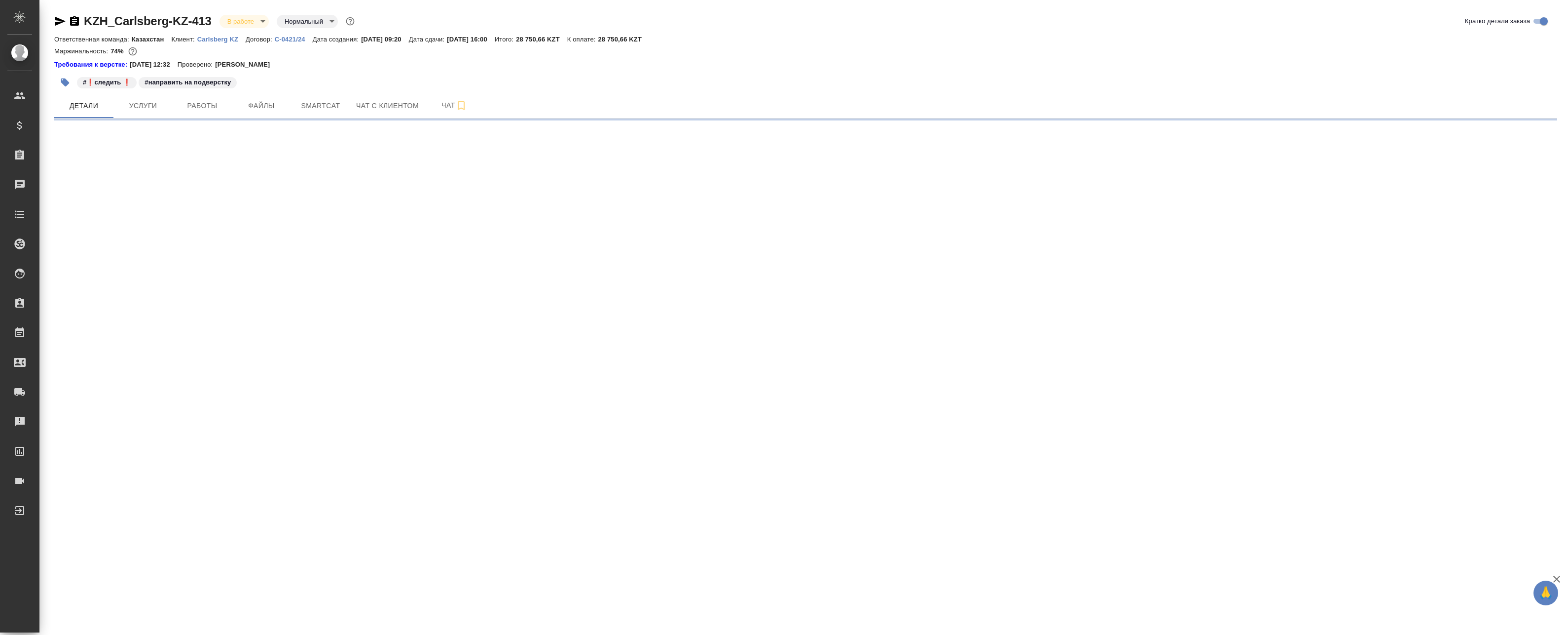
select select "RU"
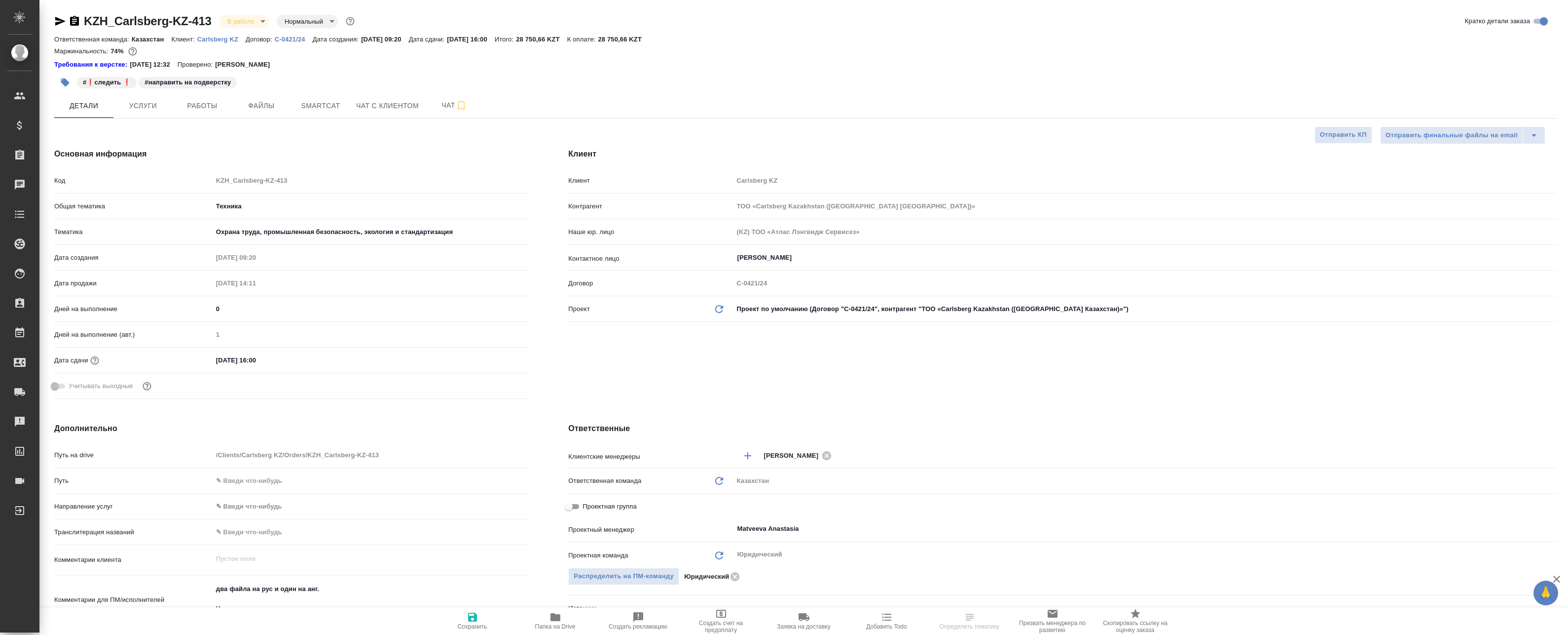
type textarea "x"
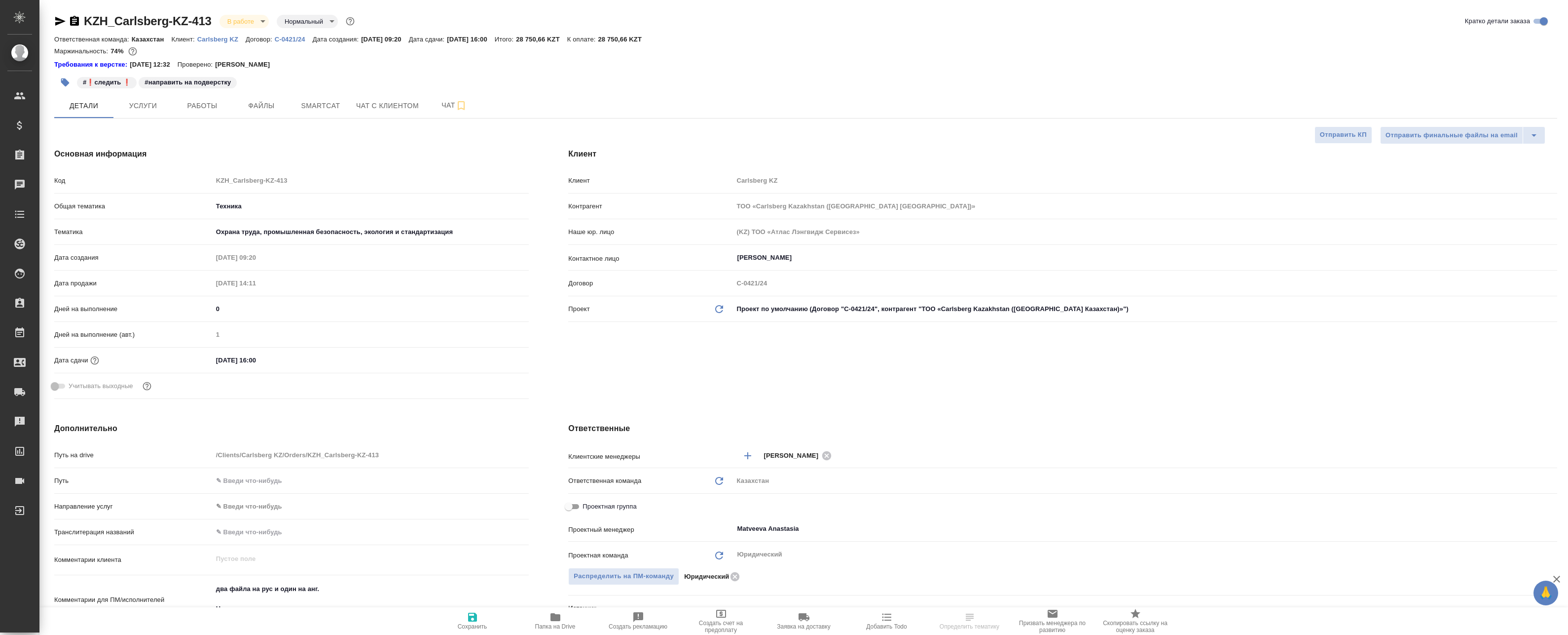
type textarea "x"
click at [327, 102] on span "Smartcat" at bounding box center [320, 106] width 47 height 13
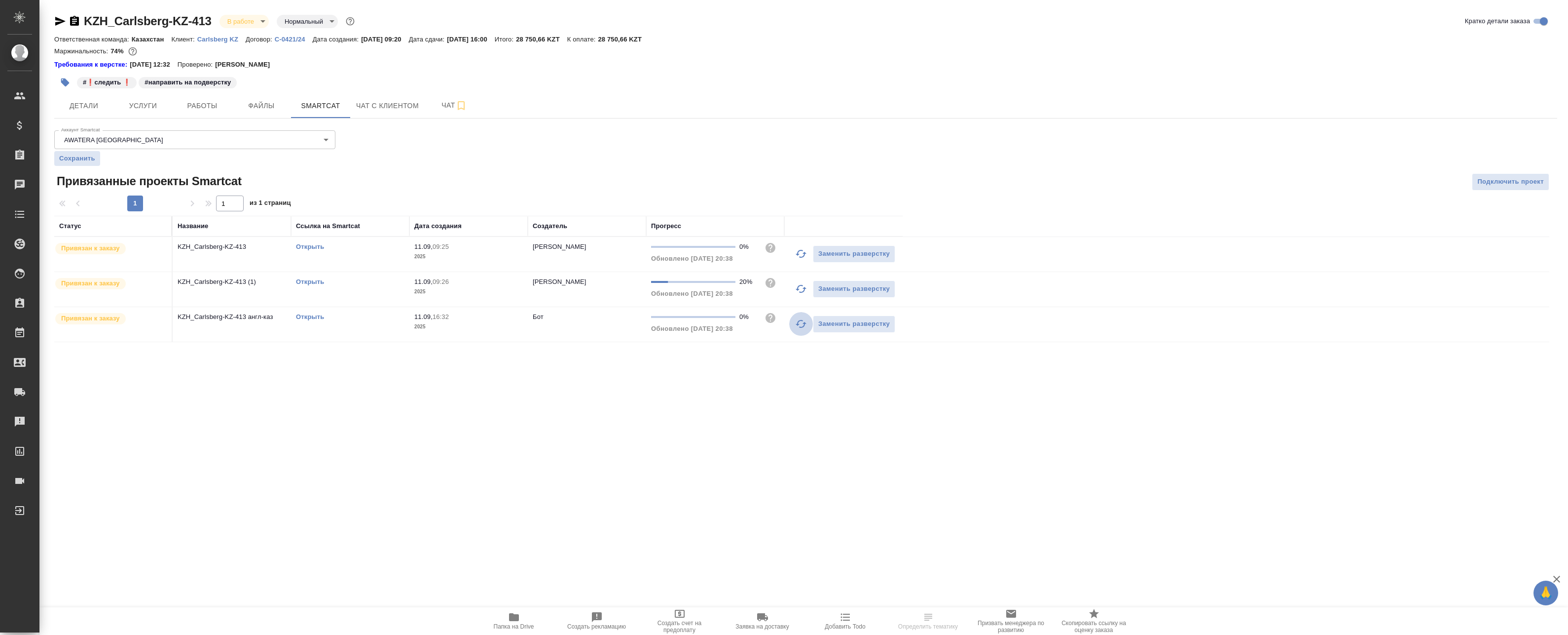
click at [802, 323] on icon "button" at bounding box center [801, 324] width 12 height 12
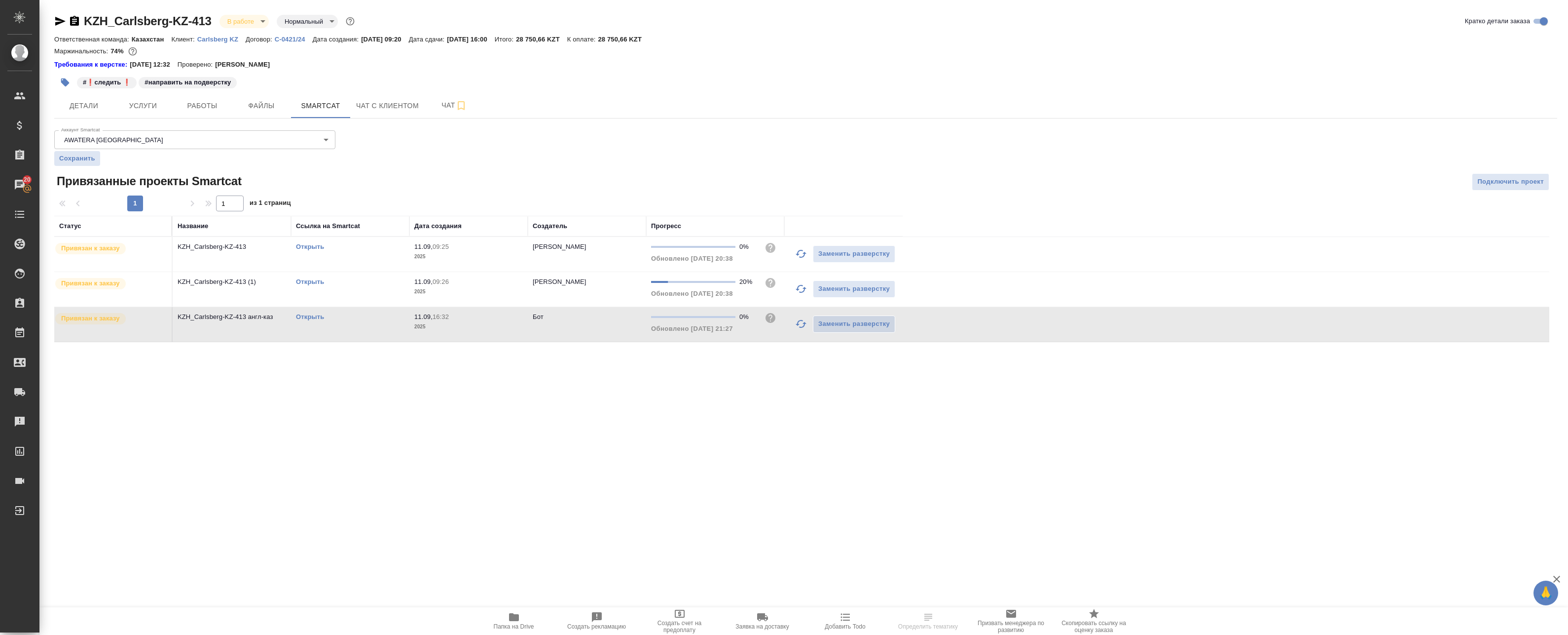
click at [801, 251] on icon "button" at bounding box center [801, 254] width 12 height 12
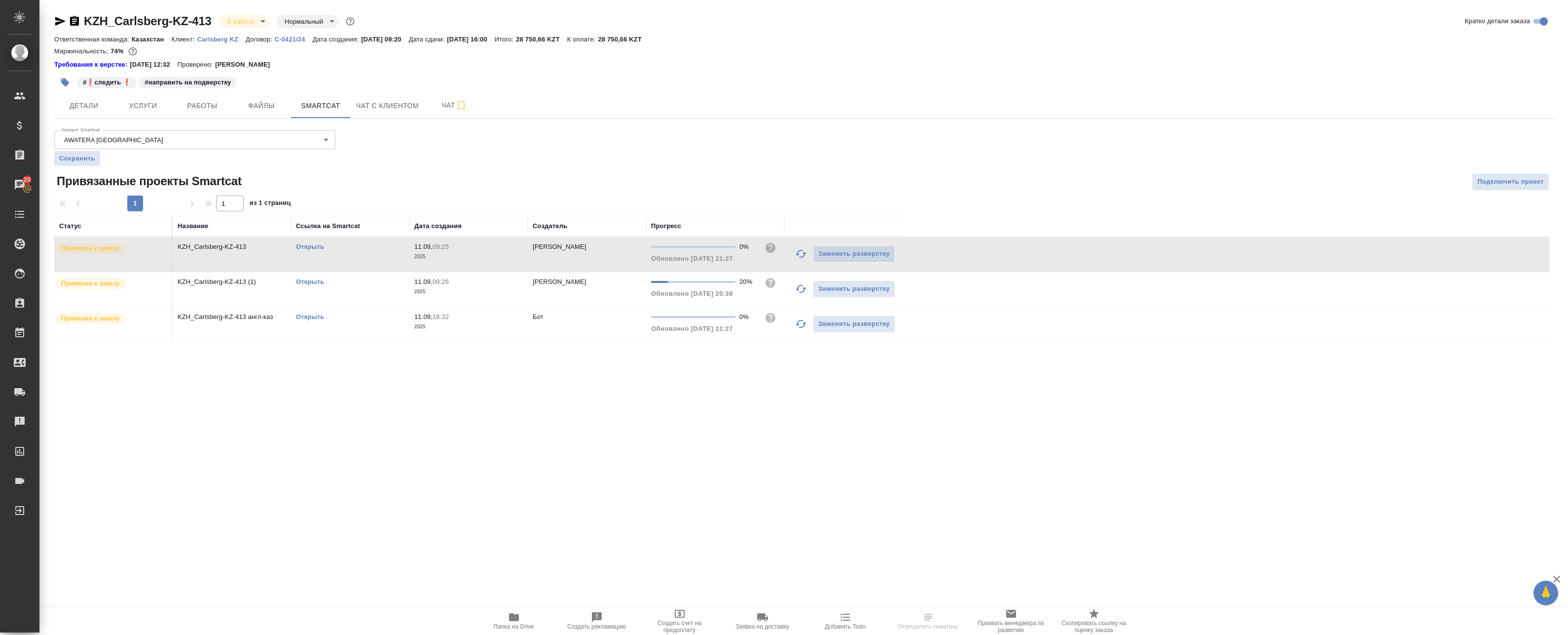
click at [300, 314] on link "Открыть" at bounding box center [310, 317] width 28 height 8
click at [64, 20] on icon "button" at bounding box center [60, 21] width 12 height 12
click at [309, 319] on link "Открыть" at bounding box center [310, 317] width 28 height 8
click at [240, 409] on div ".cls-1 fill:#fff; AWATERA Badanyan Artak Клиенты Спецификации Заказы 20 Чаты To…" at bounding box center [784, 318] width 1568 height 635
click at [302, 349] on div "KZH_Carlsberg-KZ-413 В работе inProgress Нормальный normal Кратко детали заказа…" at bounding box center [805, 184] width 1514 height 367
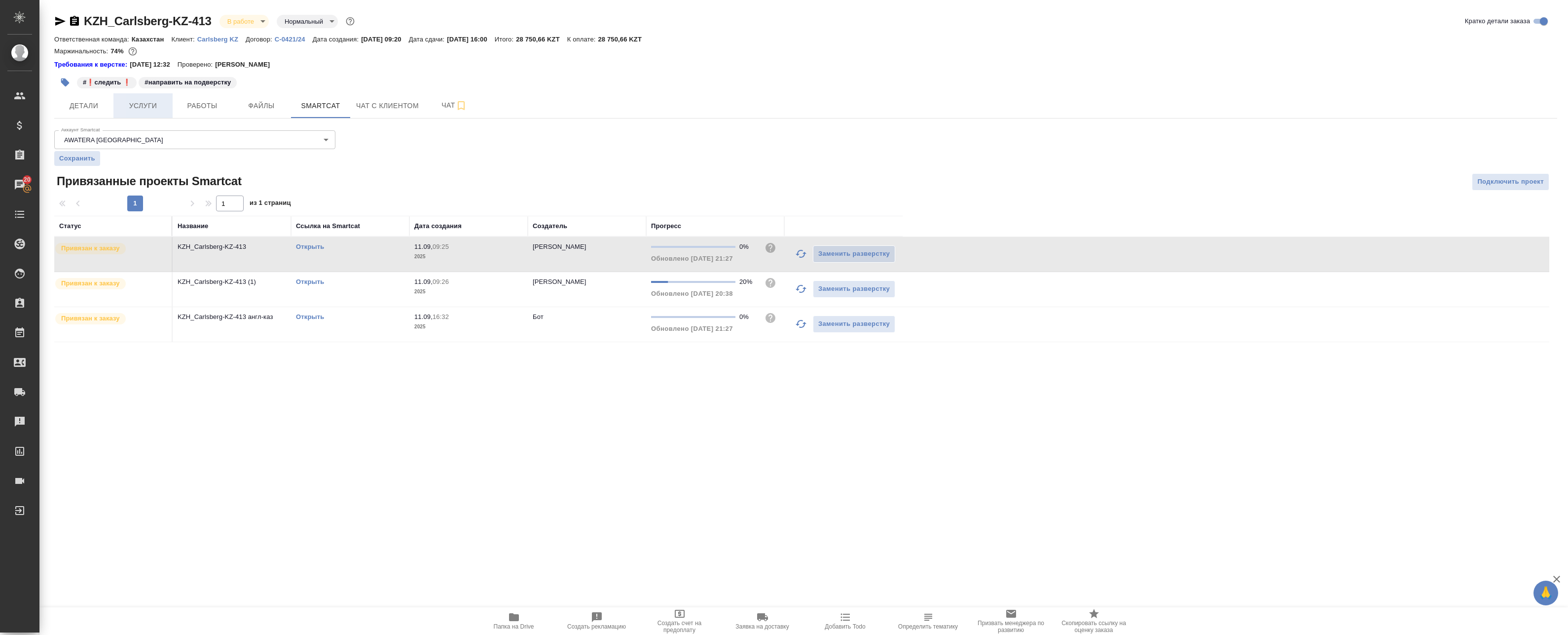
click at [154, 100] on span "Услуги" at bounding box center [143, 106] width 47 height 13
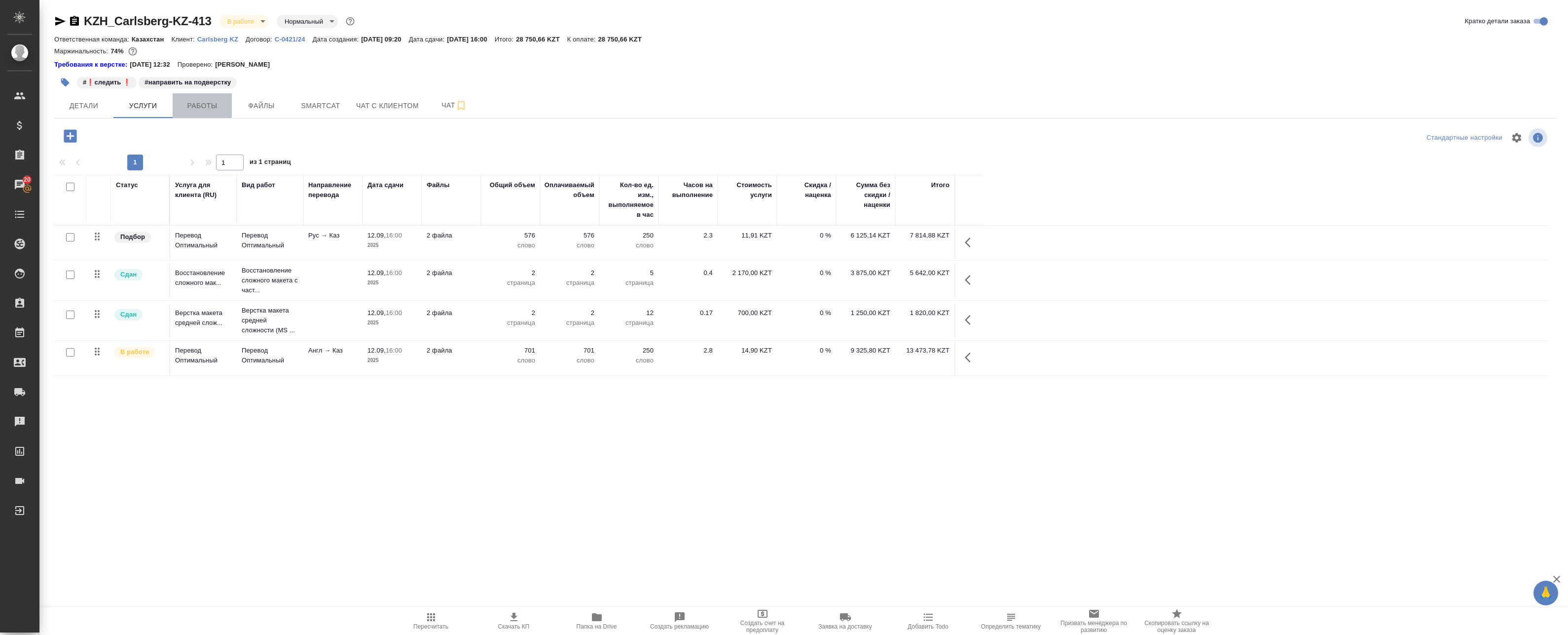
click at [207, 101] on span "Работы" at bounding box center [202, 106] width 47 height 13
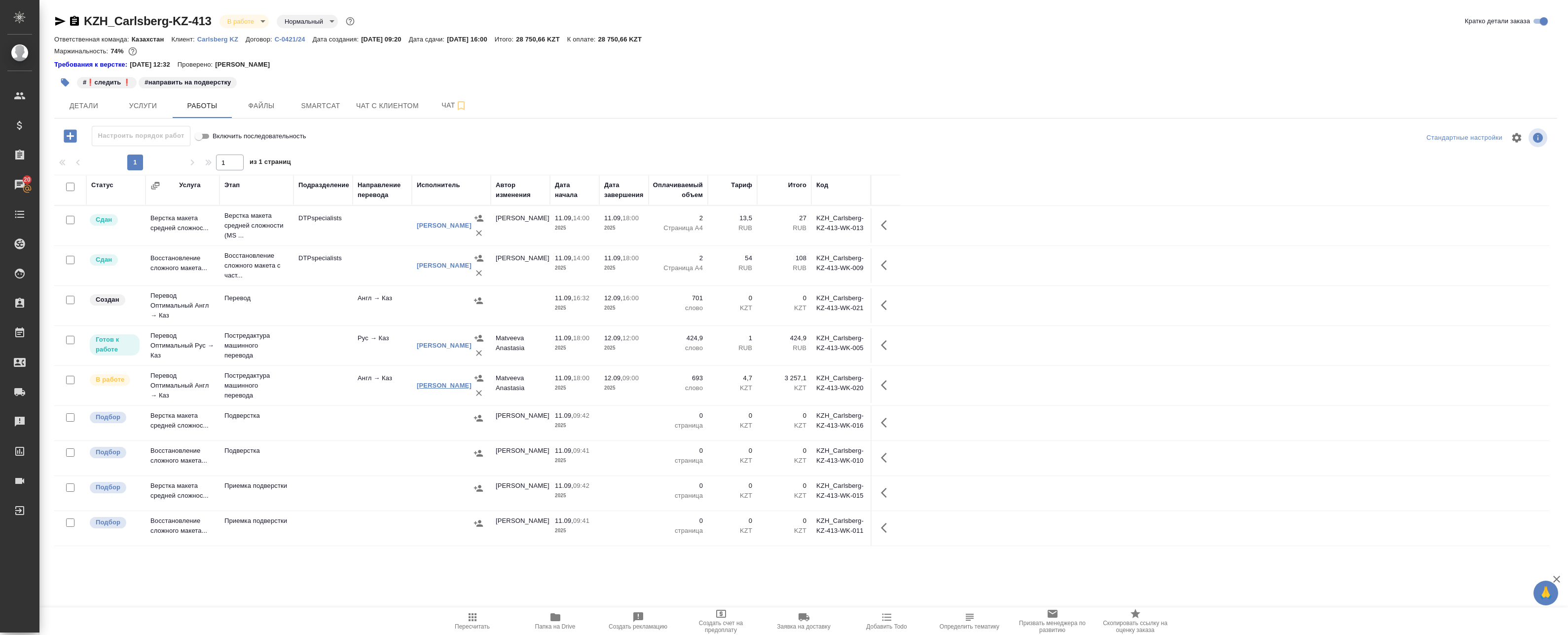
click at [433, 386] on link "Абилгазы Акылбек Коруглыбекович" at bounding box center [444, 386] width 55 height 8
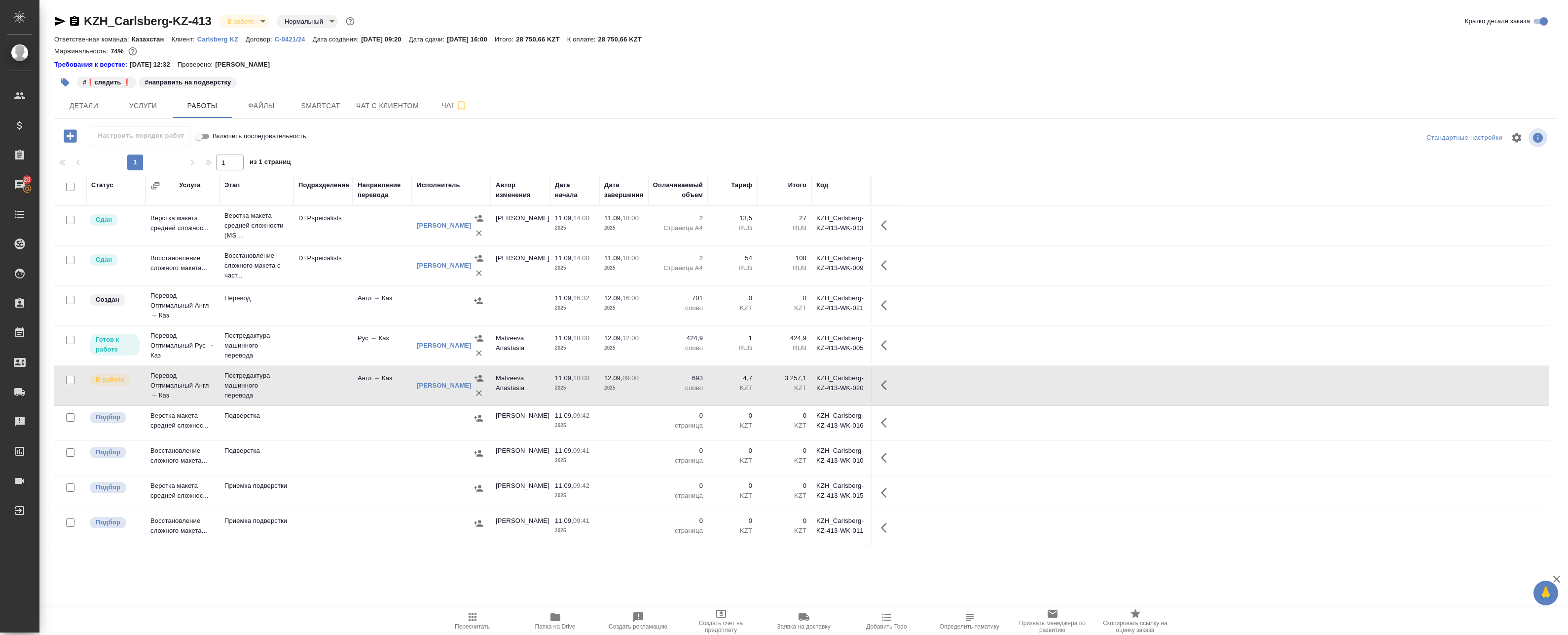
click at [62, 21] on icon "button" at bounding box center [61, 21] width 10 height 9
drag, startPoint x: 88, startPoint y: 13, endPoint x: 209, endPoint y: 19, distance: 121.1
click at [209, 19] on div "KZH_Carlsberg-KZ-413 В работе inProgress Нормальный normal Кратко детали заказа…" at bounding box center [805, 322] width 1514 height 644
copy link "KZH_Carlsberg-KZ-413"
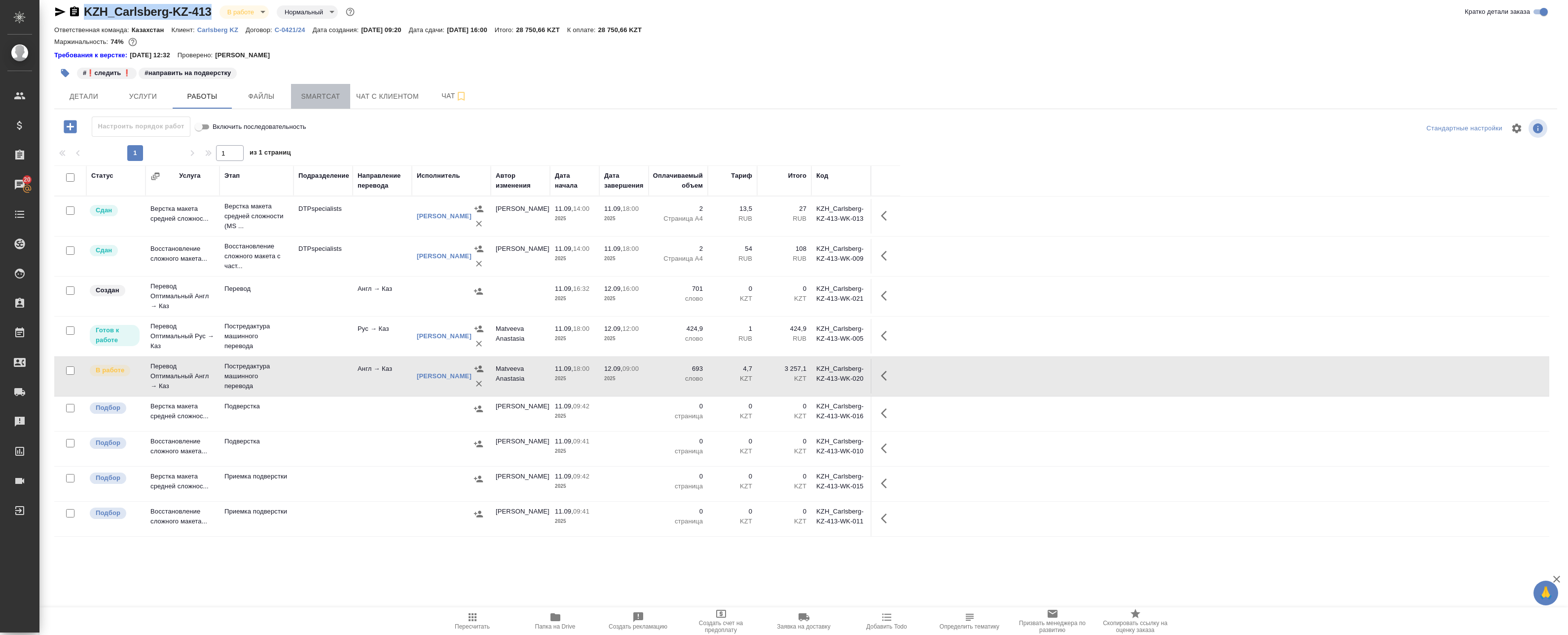
click at [324, 95] on span "Smartcat" at bounding box center [320, 97] width 47 height 13
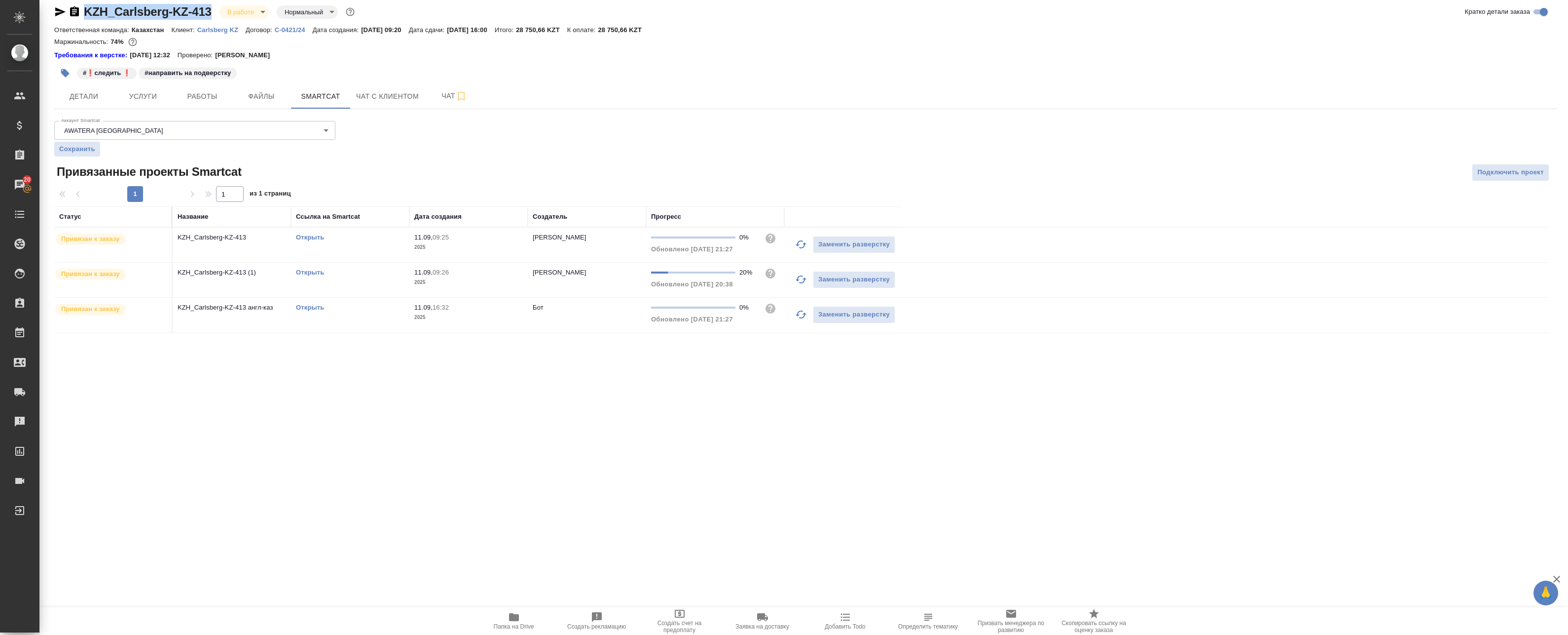
click at [798, 283] on icon "button" at bounding box center [801, 279] width 12 height 12
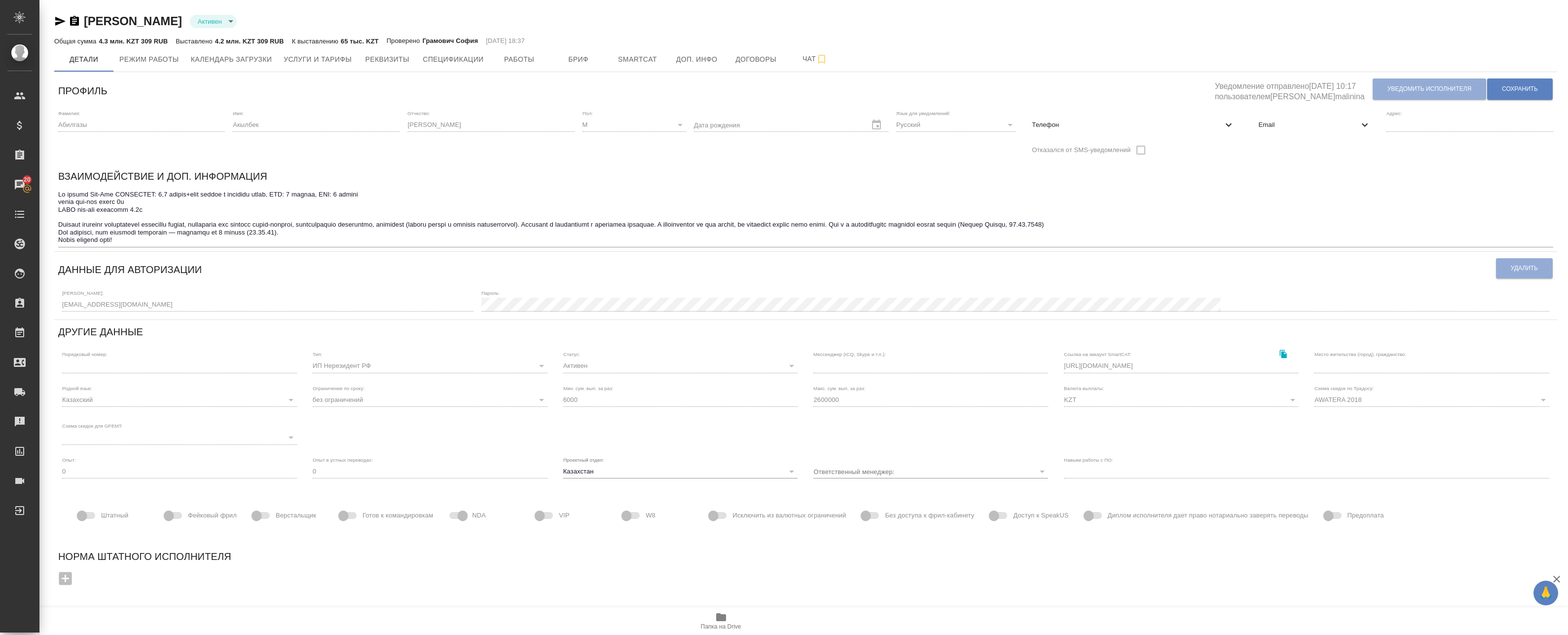
click at [1194, 130] on div "Телефон" at bounding box center [1133, 125] width 218 height 21
select select "KZ"
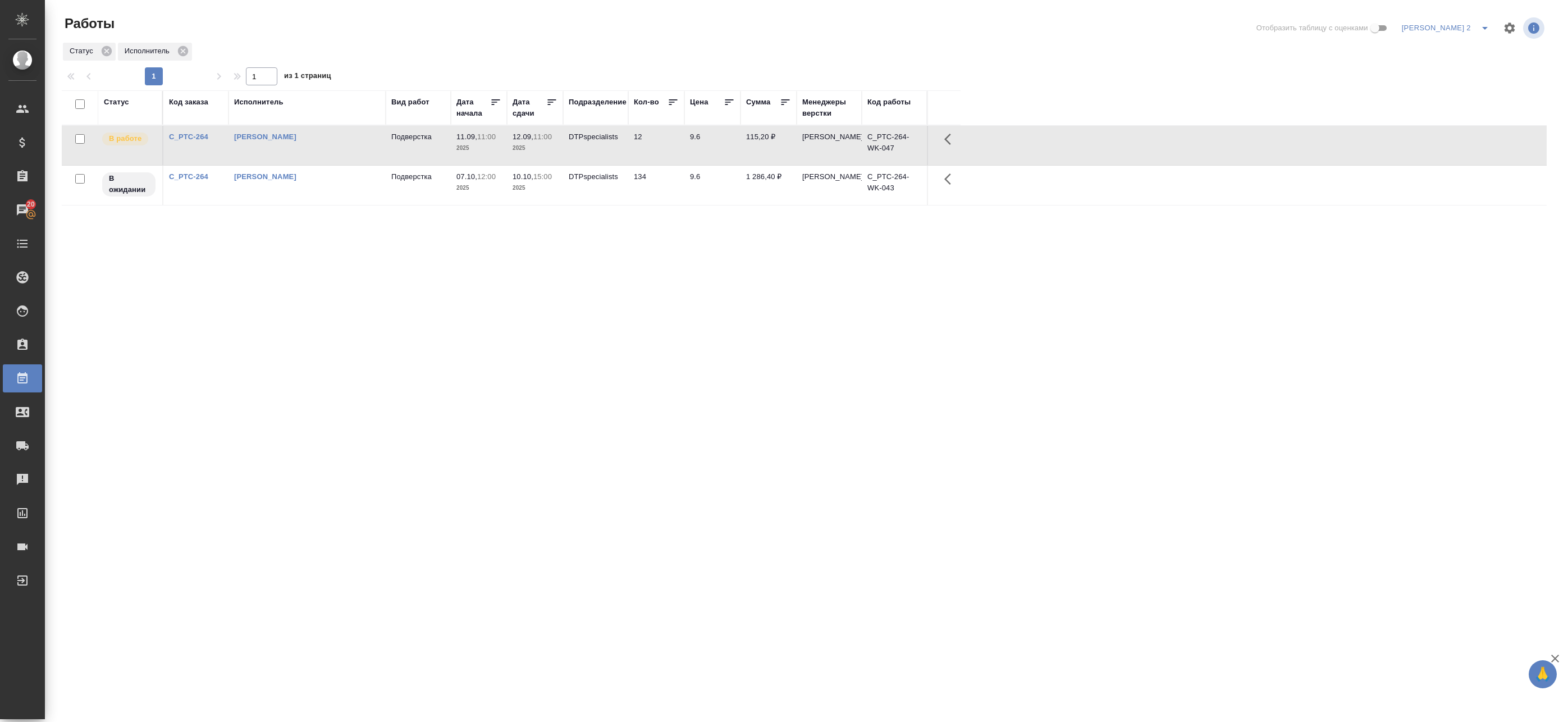
click at [335, 198] on td "[PERSON_NAME]" at bounding box center [307, 185] width 157 height 39
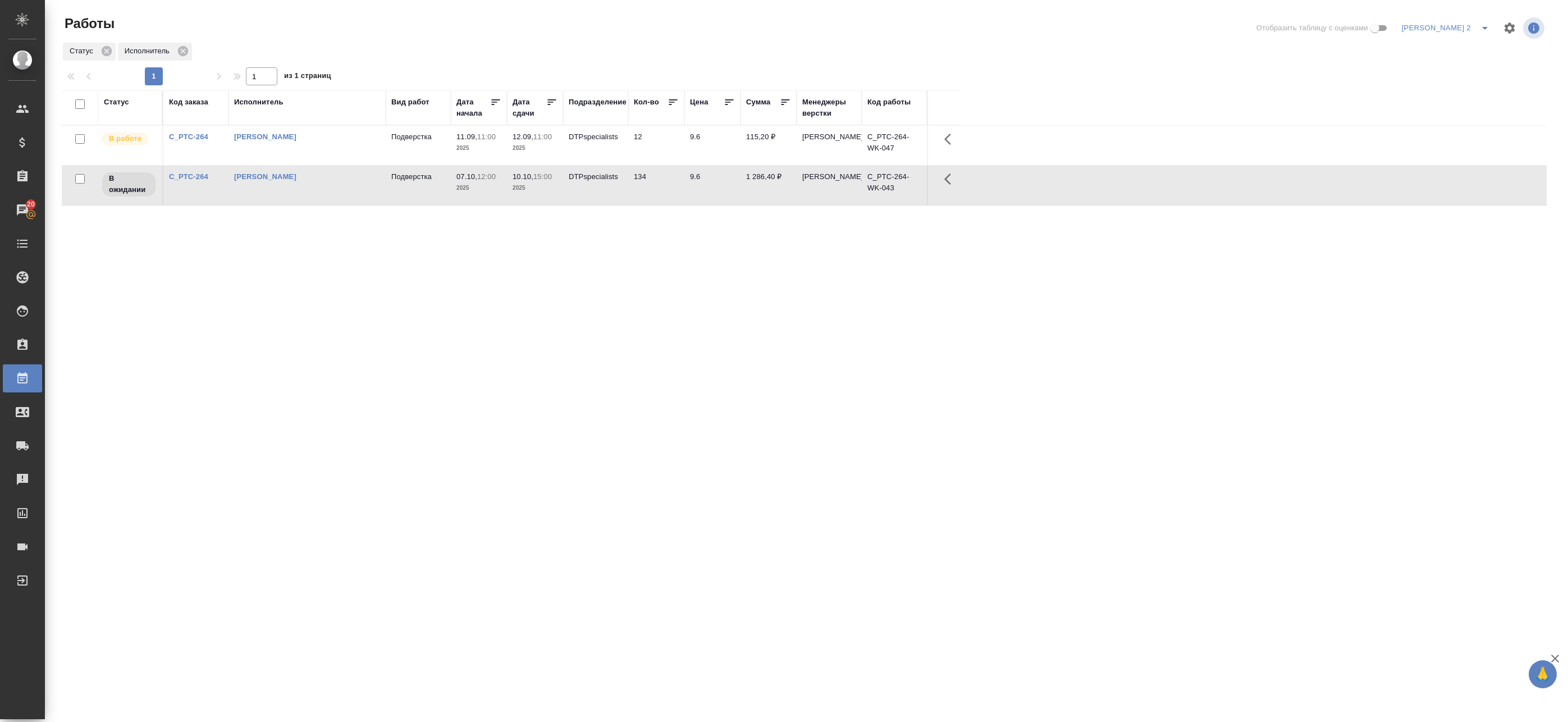
click at [440, 190] on td "Подверстка" at bounding box center [418, 185] width 65 height 39
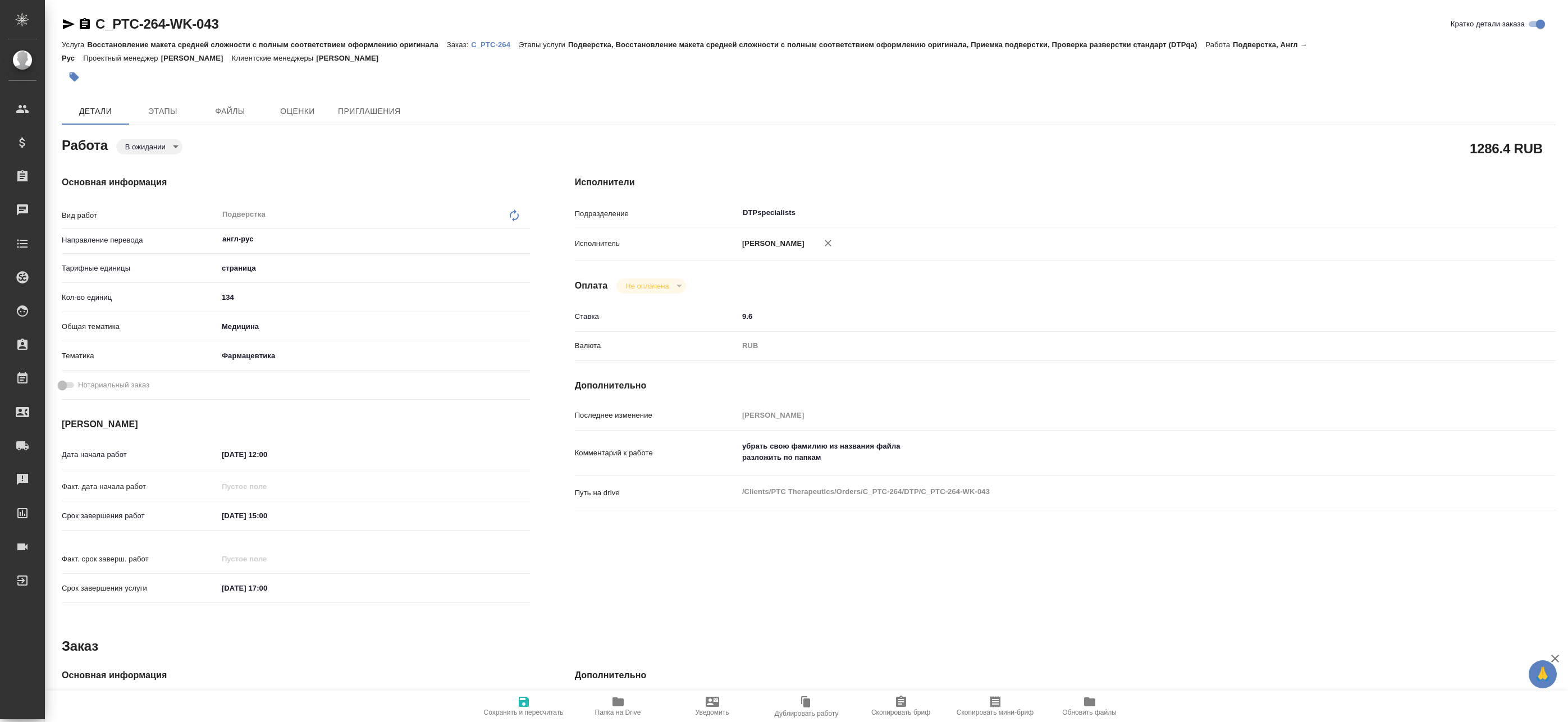
type textarea "x"
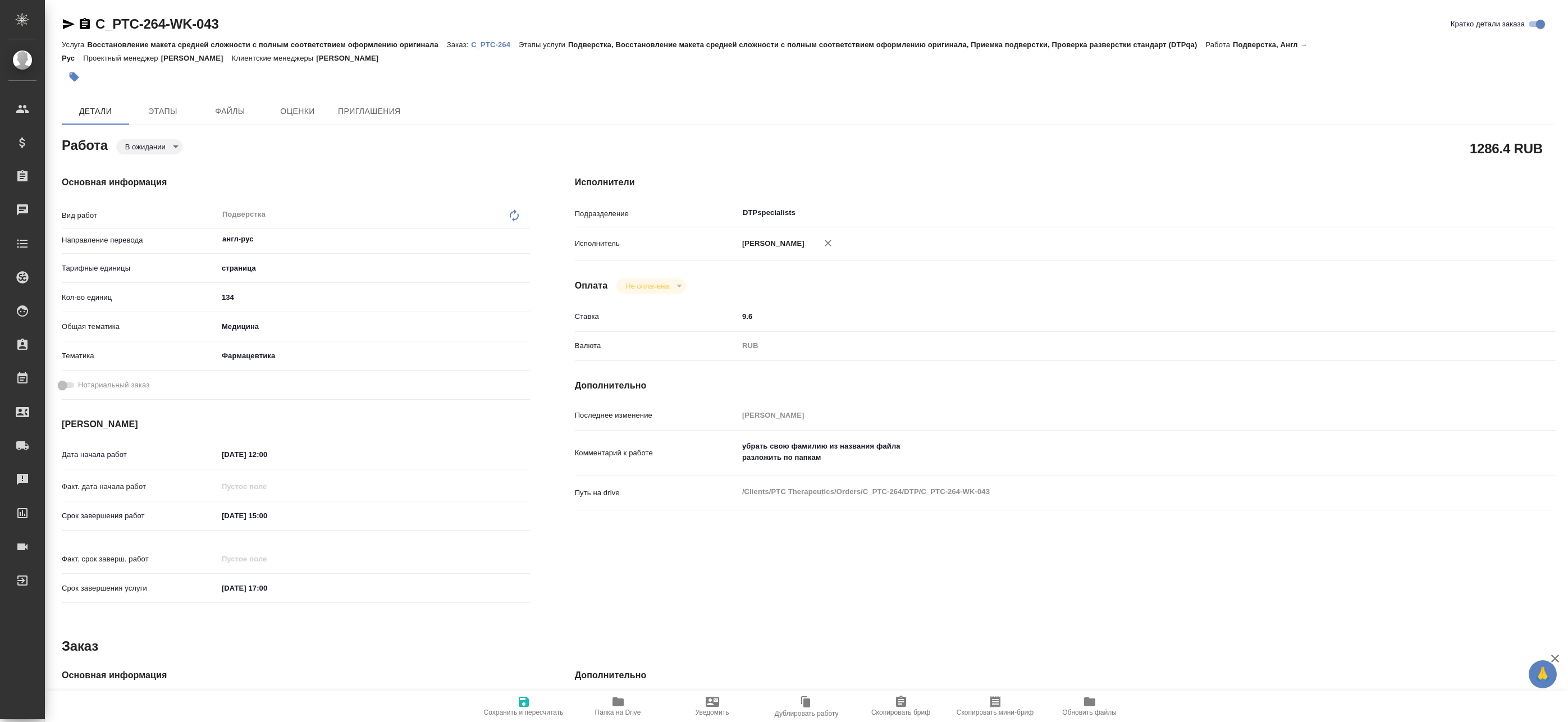
click at [496, 39] on link "C_PTC-264" at bounding box center [495, 44] width 47 height 9
type textarea "x"
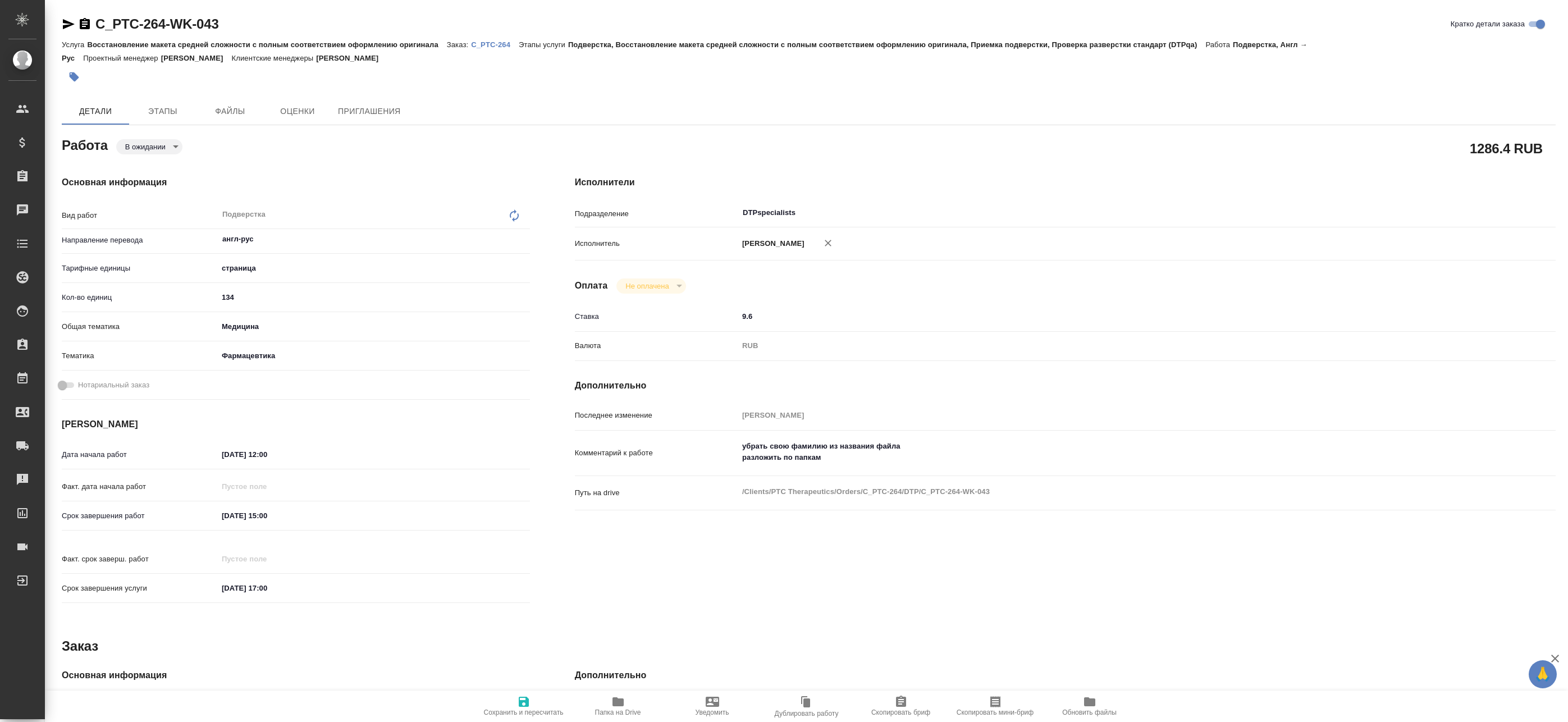
type textarea "x"
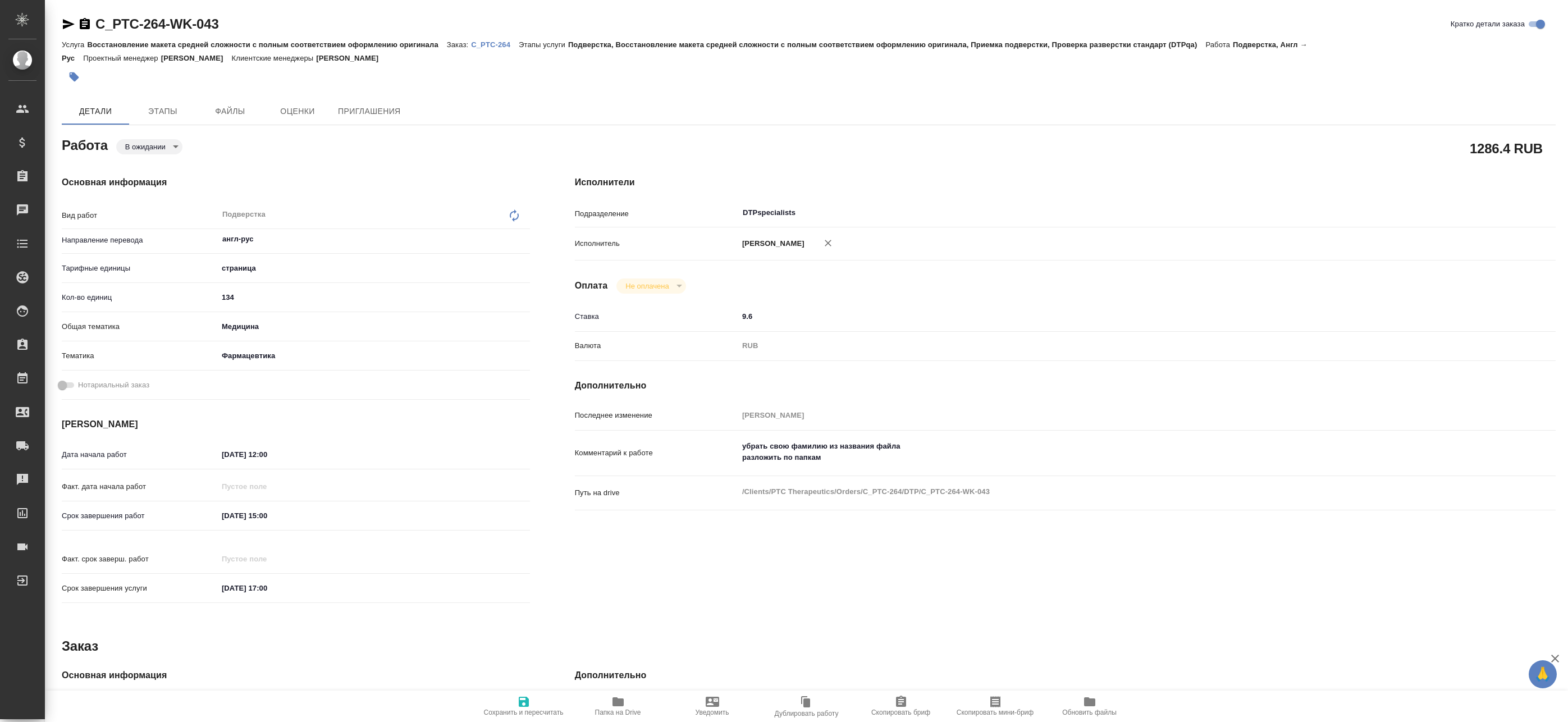
type textarea "x"
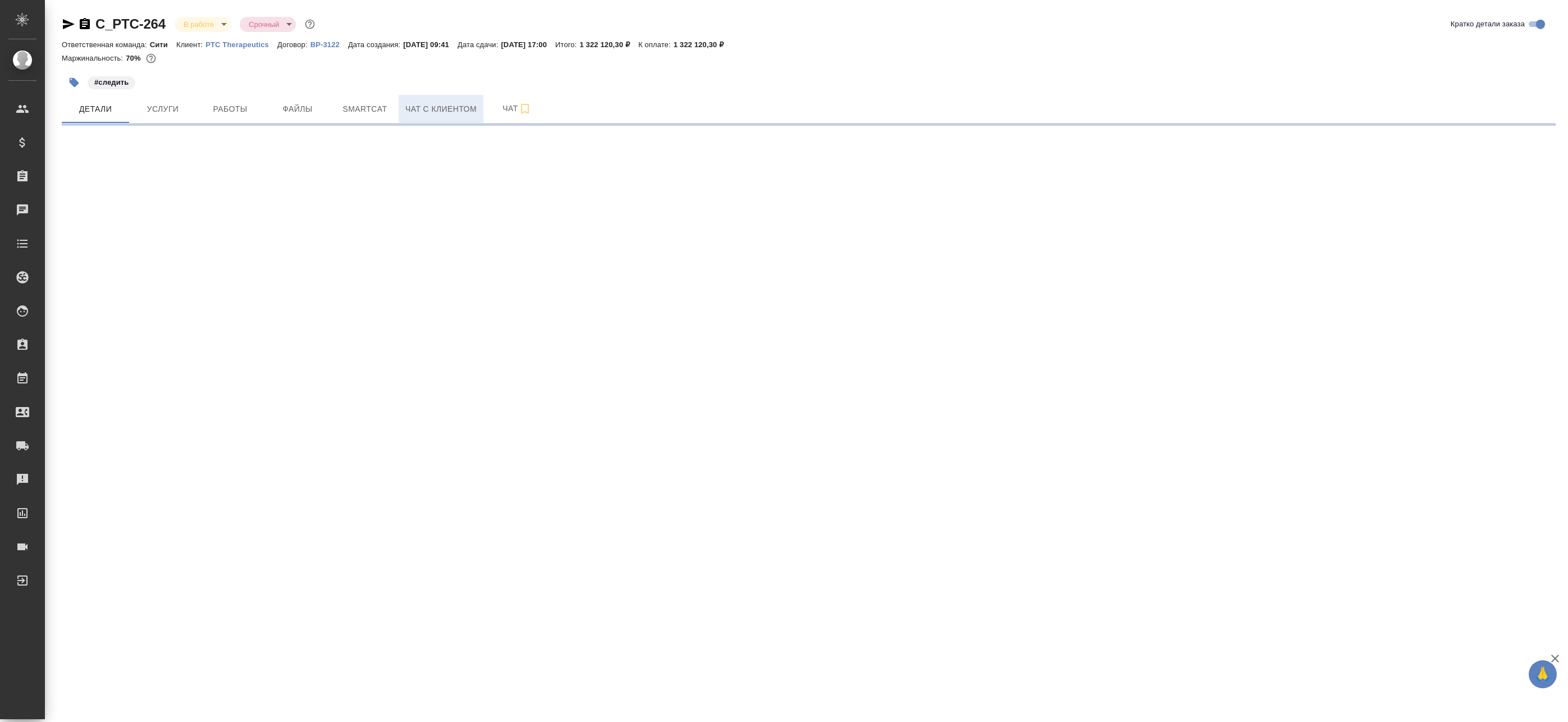
select select "RU"
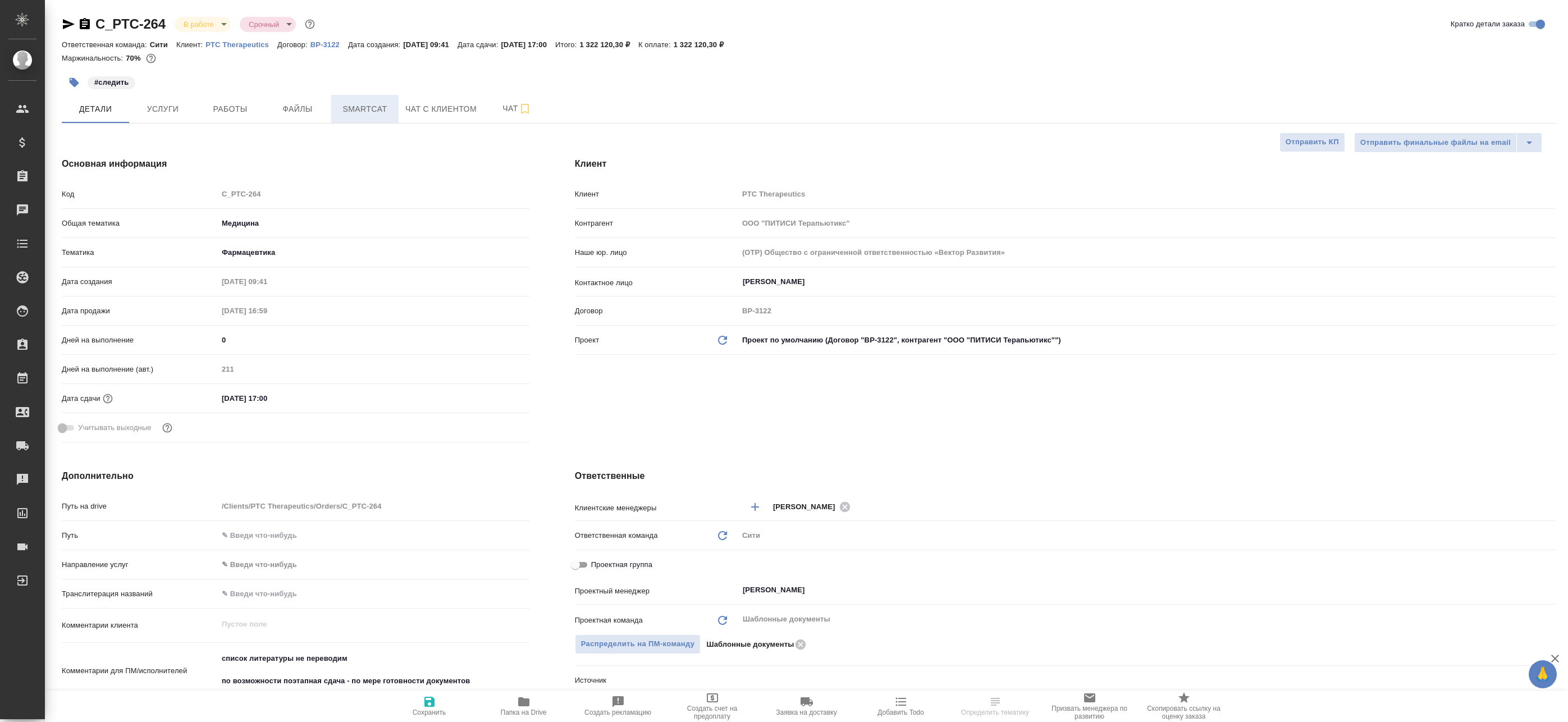
type textarea "x"
click at [299, 104] on span "Файлы" at bounding box center [297, 109] width 54 height 14
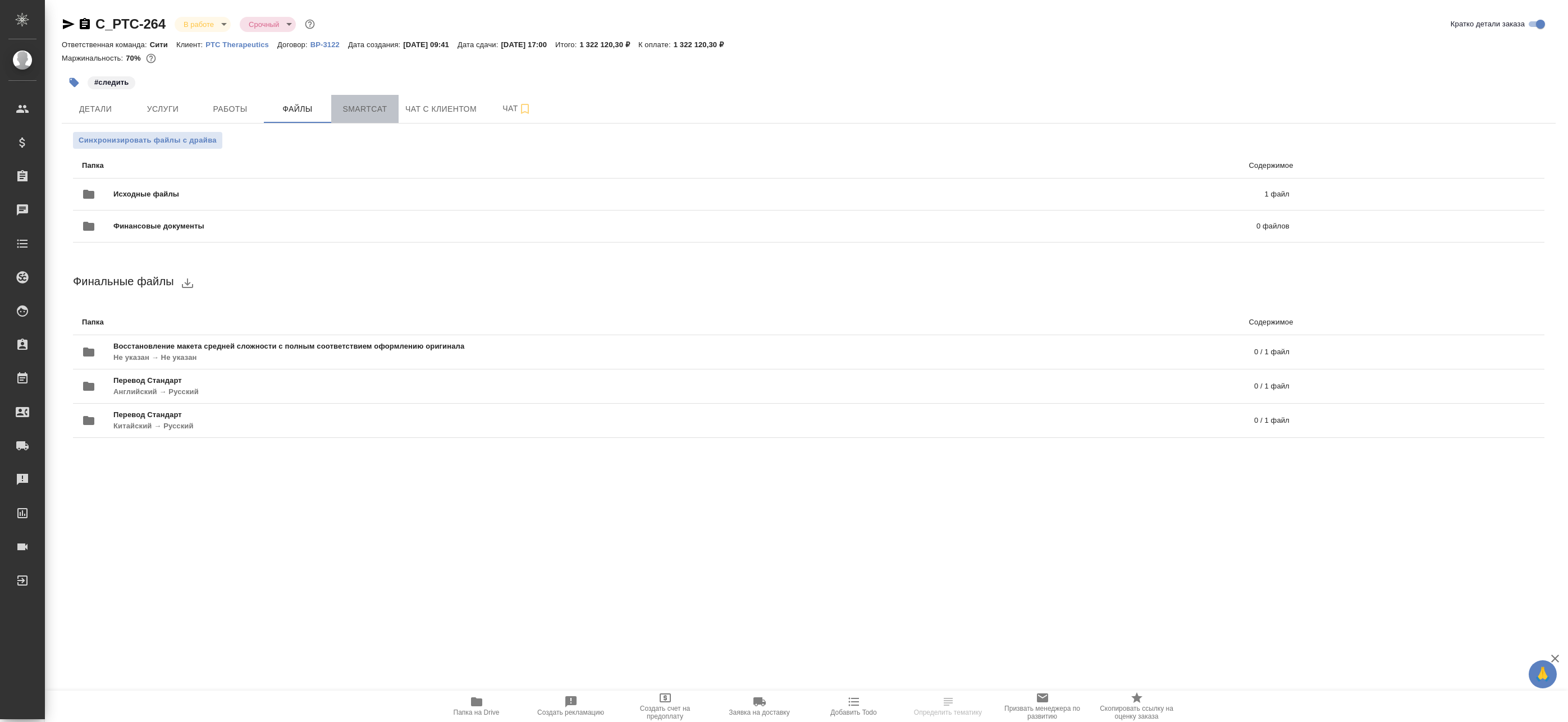
click at [393, 111] on button "Smartcat" at bounding box center [365, 108] width 67 height 28
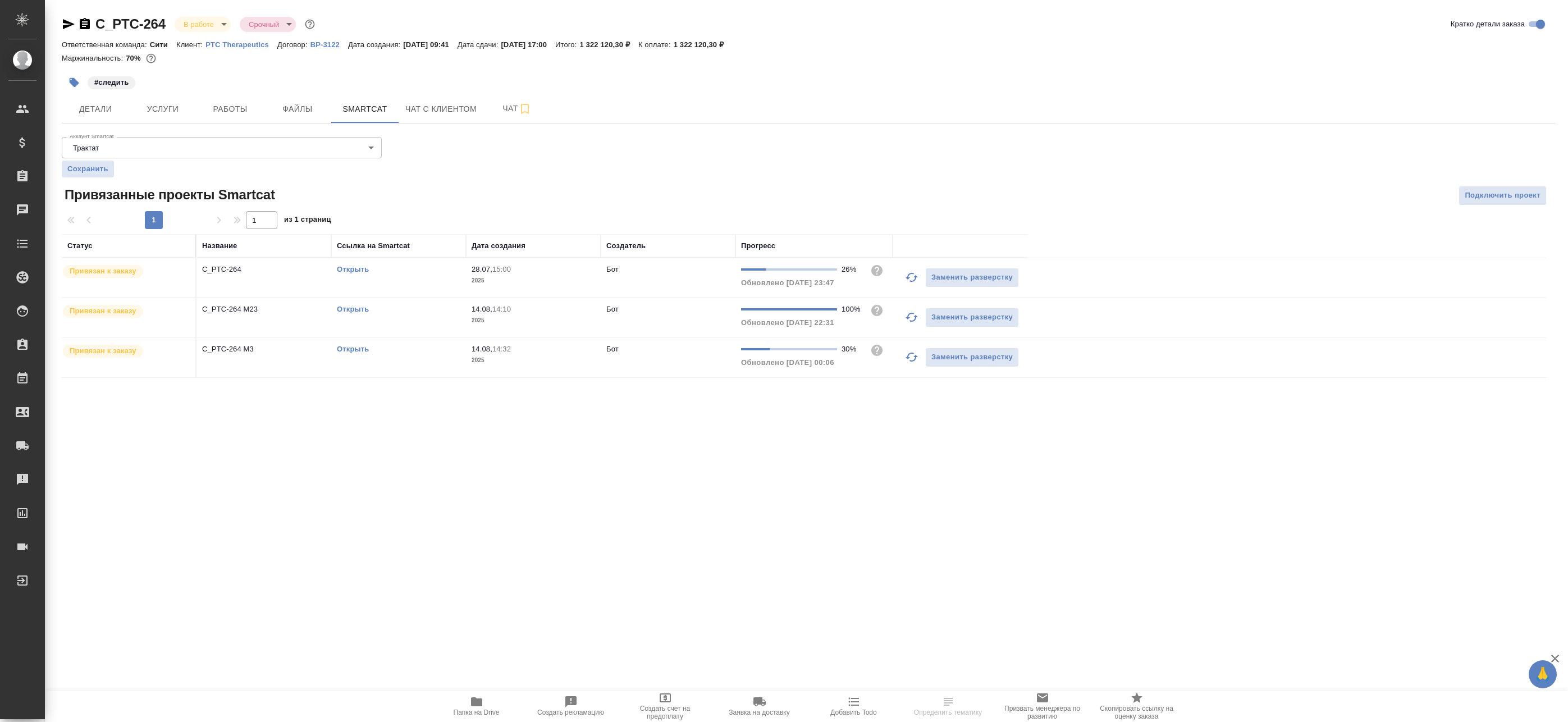
click at [911, 279] on icon "button" at bounding box center [912, 277] width 14 height 14
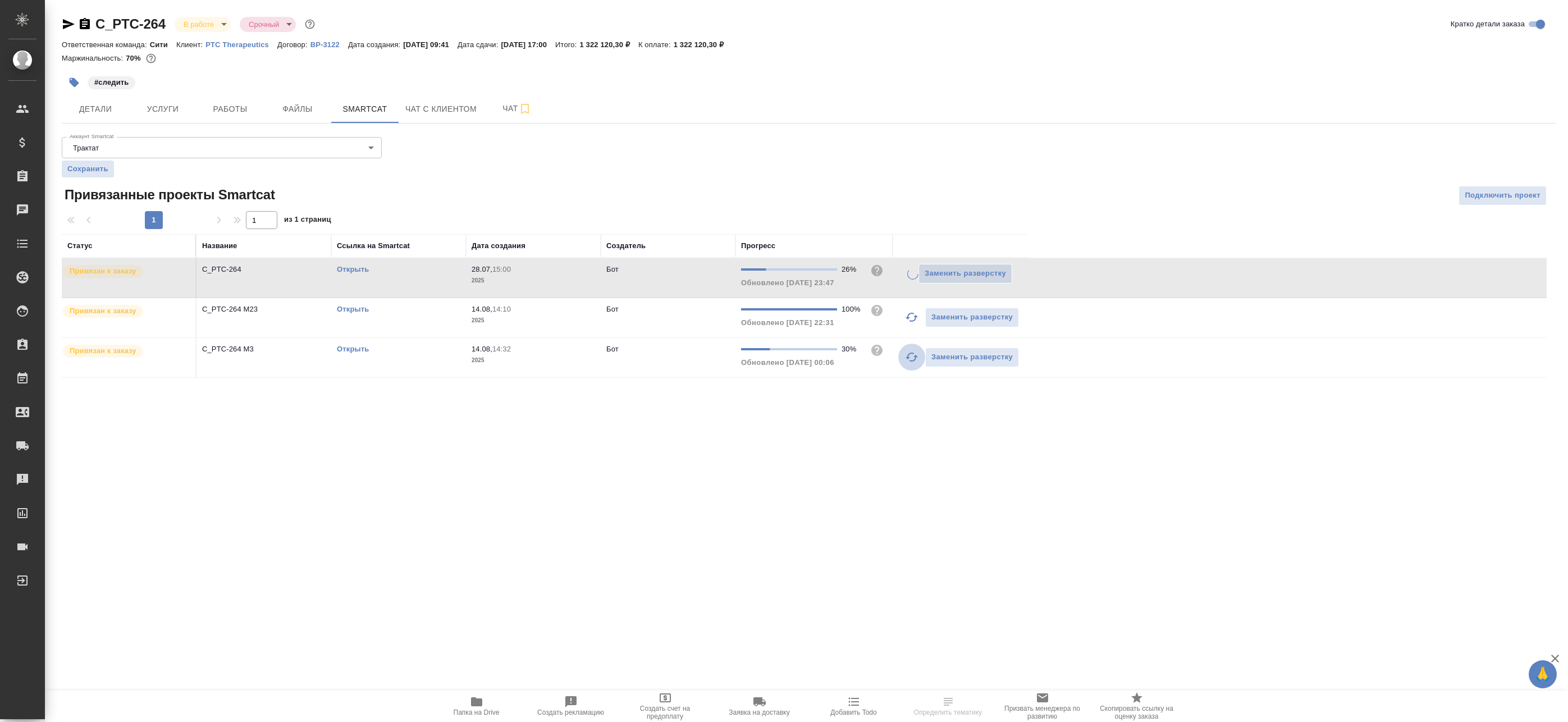
click at [910, 359] on icon "button" at bounding box center [912, 357] width 14 height 14
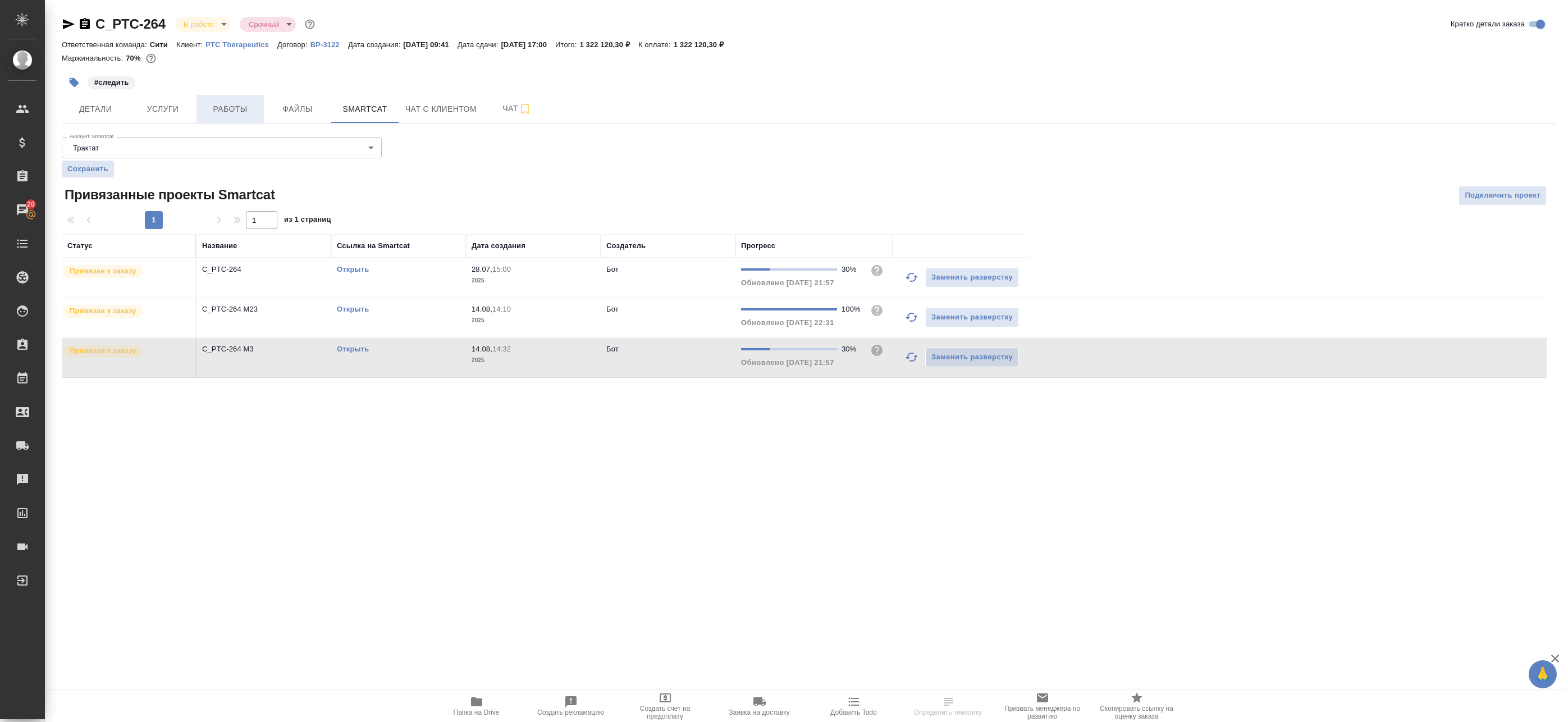
click at [210, 99] on button "Работы" at bounding box center [230, 108] width 67 height 28
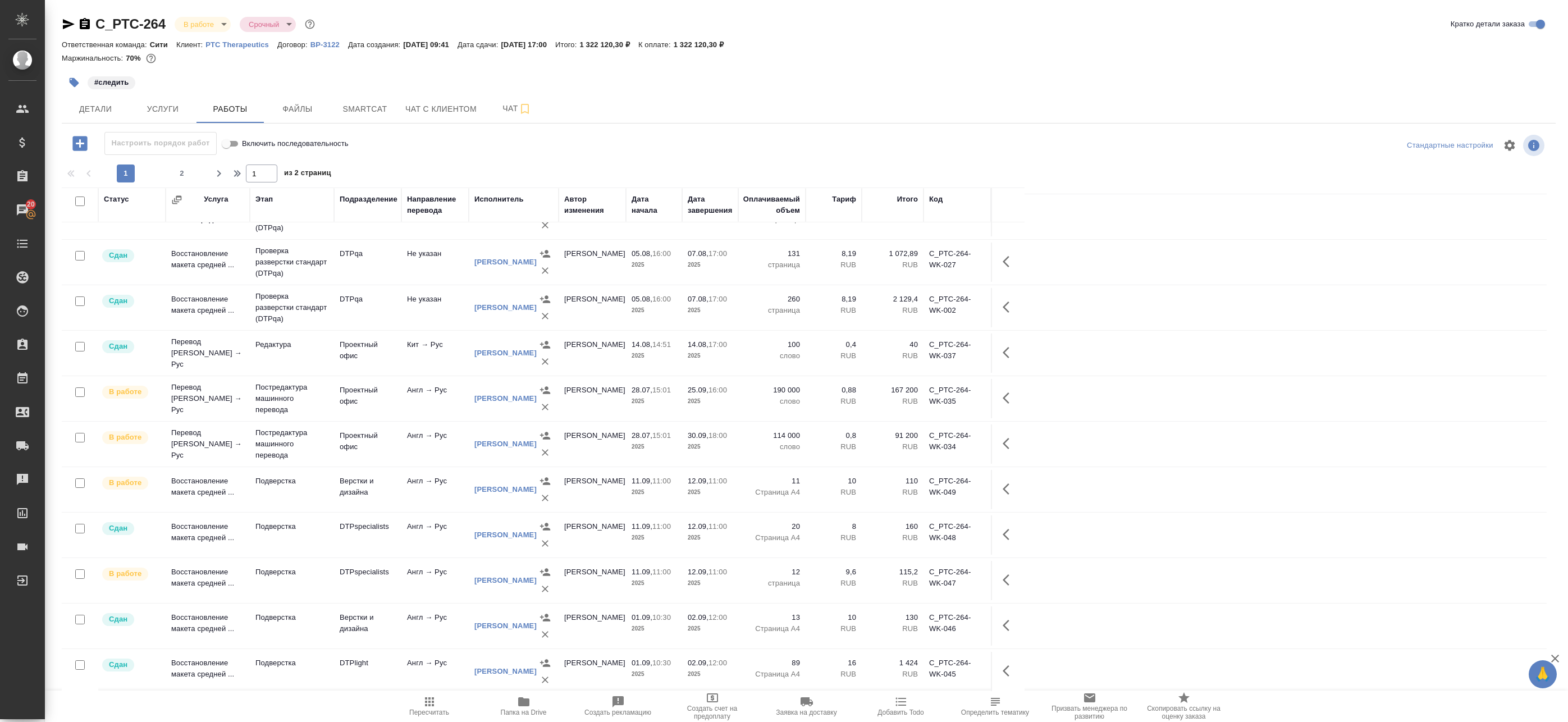
scroll to position [667, 0]
